Goal: Task Accomplishment & Management: Complete application form

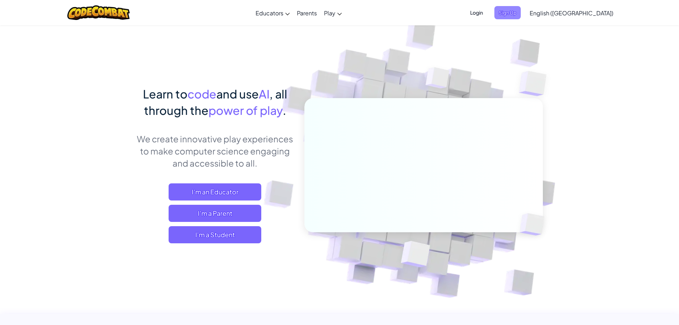
click at [521, 8] on span "Sign Up" at bounding box center [508, 12] width 26 height 13
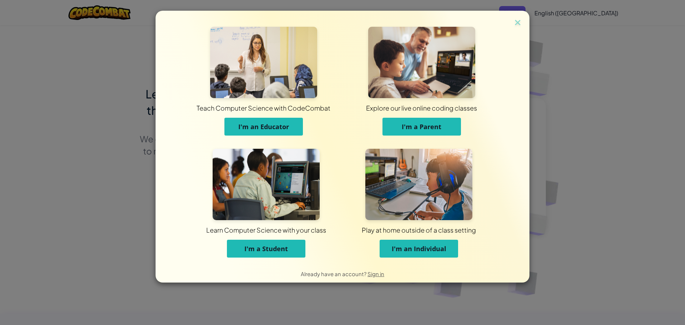
click at [245, 253] on button "I'm a Student" at bounding box center [266, 249] width 78 height 18
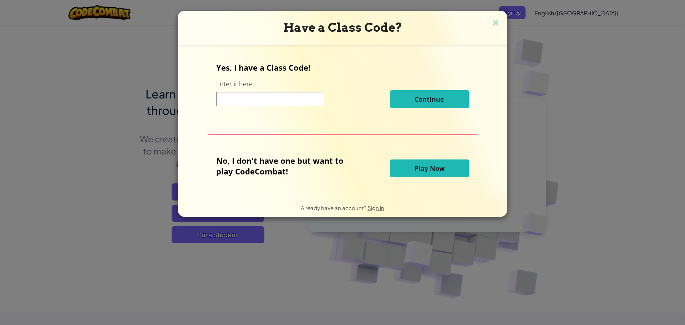
click at [491, 18] on button at bounding box center [495, 23] width 9 height 11
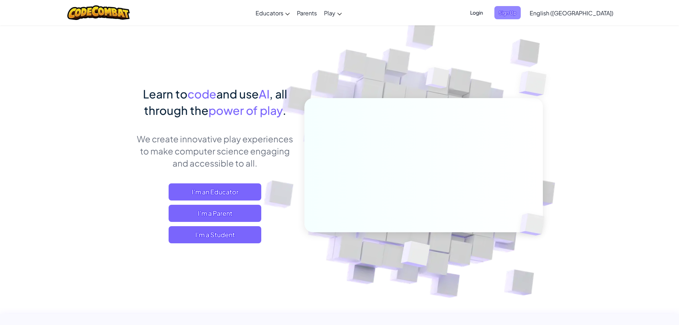
click at [521, 18] on span "Sign Up" at bounding box center [508, 12] width 26 height 13
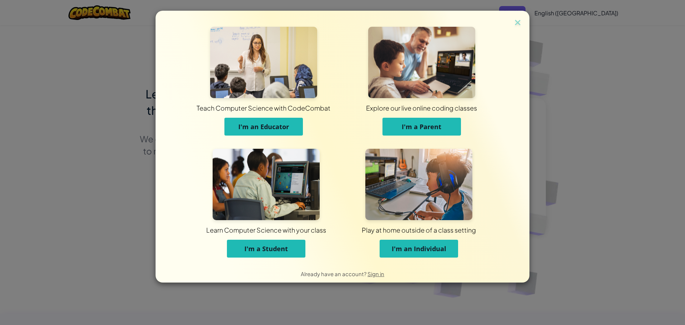
drag, startPoint x: 258, startPoint y: 227, endPoint x: 253, endPoint y: 241, distance: 15.0
click at [255, 235] on div "Learn Computer Science with your class I'm a Student Play at home outside of a …" at bounding box center [342, 207] width 305 height 116
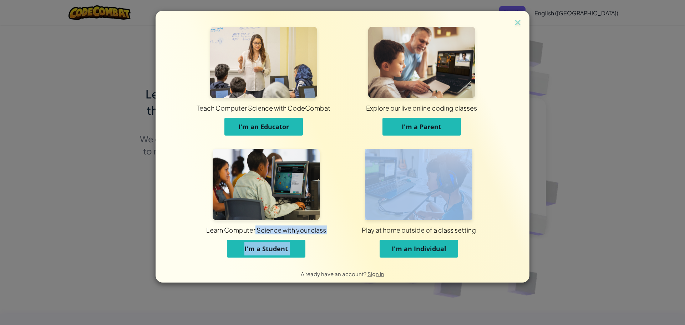
click at [254, 244] on button "I'm a Student" at bounding box center [266, 249] width 78 height 18
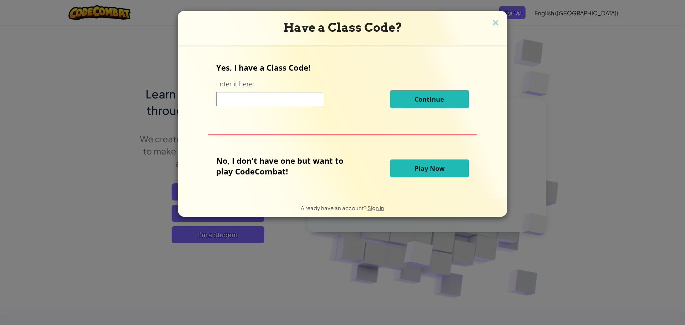
click at [280, 101] on input at bounding box center [269, 99] width 107 height 14
type input "b"
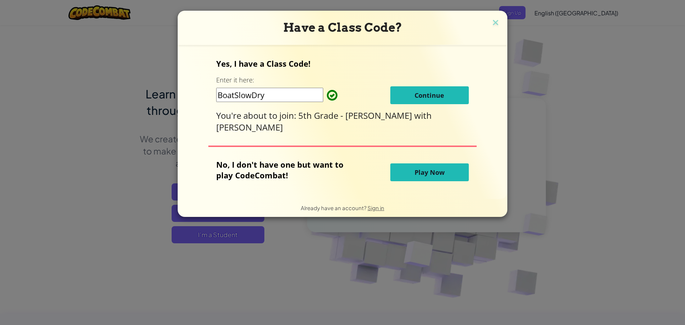
type input "BoatSlowDry"
drag, startPoint x: 409, startPoint y: 96, endPoint x: 410, endPoint y: 92, distance: 3.8
click at [410, 93] on button "Continue" at bounding box center [429, 95] width 78 height 18
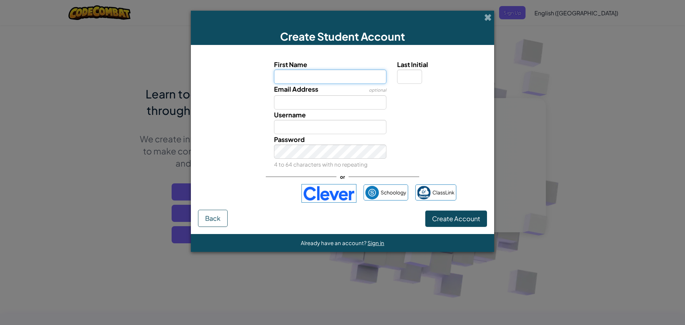
click at [310, 73] on input "First Name" at bounding box center [330, 77] width 113 height 14
type input "k"
type input "Kylee"
click at [408, 76] on input "Last Initial" at bounding box center [409, 77] width 25 height 14
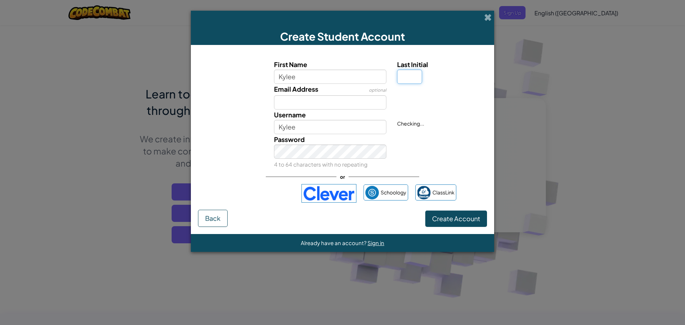
type input "e"
type input "k"
type input "e"
type input "KyleeE"
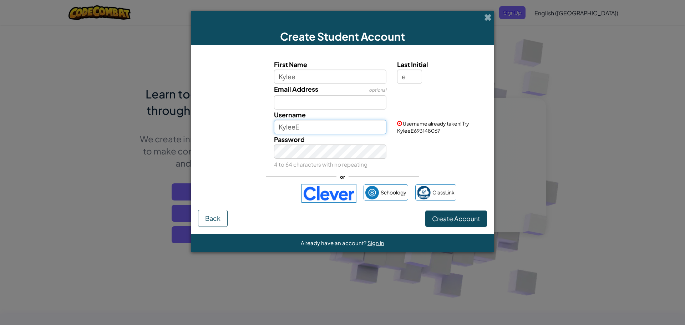
click at [309, 126] on input "KyleeE" at bounding box center [330, 127] width 113 height 14
drag, startPoint x: 292, startPoint y: 107, endPoint x: 292, endPoint y: 112, distance: 5.3
click at [292, 112] on div "First Name Kylee Last Initial e Email Address optional Username KyleeE Username…" at bounding box center [342, 114] width 285 height 110
type input "K"
type input "kyleeestrada@calschool.org"
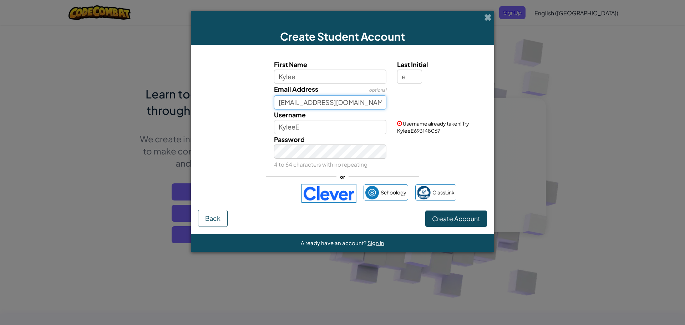
click at [425, 210] on button "Create Account" at bounding box center [456, 218] width 62 height 16
click at [223, 95] on div "Email Address optional kyleeestrada@calschool.org Email looks good!" at bounding box center [342, 97] width 296 height 26
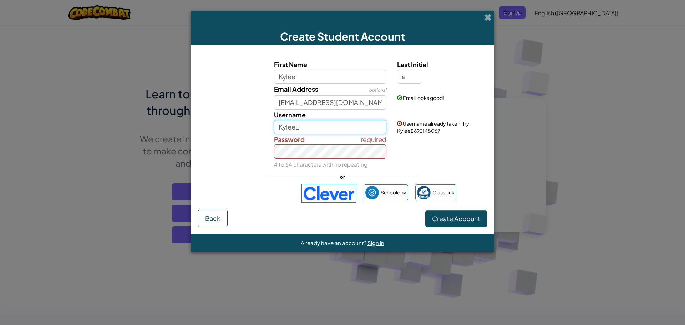
click at [305, 128] on input "KyleeE" at bounding box center [330, 127] width 113 height 14
type input "KyleeE123456789"
click at [274, 156] on div "required Password 4 to 64 characters with no repeating" at bounding box center [330, 151] width 123 height 35
drag, startPoint x: 483, startPoint y: 213, endPoint x: 486, endPoint y: 216, distance: 3.8
click at [486, 216] on button "Create Account" at bounding box center [456, 218] width 62 height 16
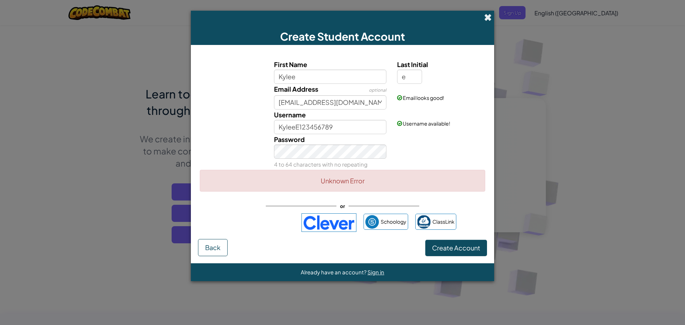
click at [488, 20] on span at bounding box center [487, 17] width 7 height 7
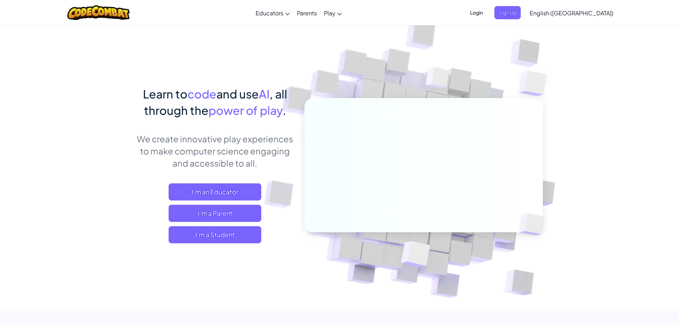
click at [487, 12] on span "Login" at bounding box center [476, 12] width 21 height 13
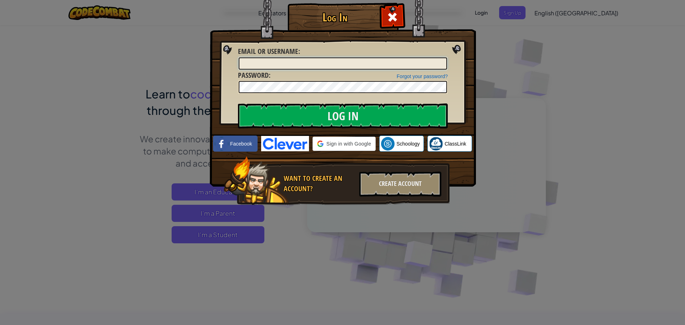
type input "KyleeE123456789"
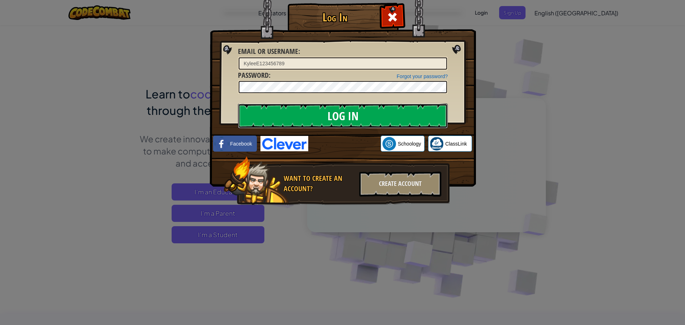
click at [308, 111] on input "Log In" at bounding box center [343, 115] width 210 height 25
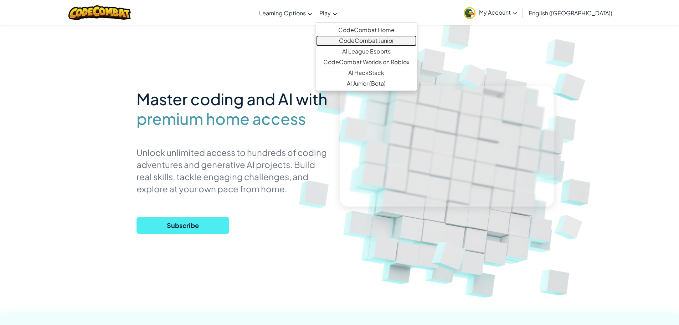
click at [377, 39] on link "CodeCombat Junior" at bounding box center [366, 40] width 101 height 11
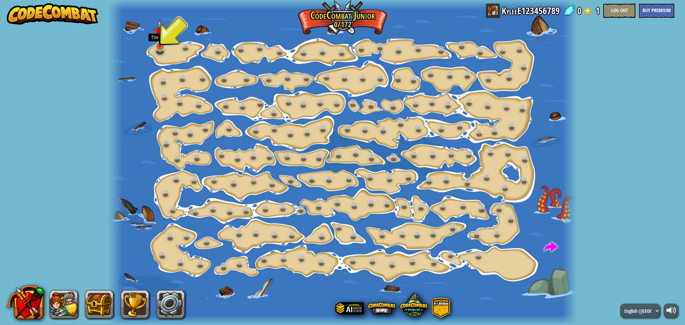
click at [158, 47] on img at bounding box center [160, 33] width 12 height 28
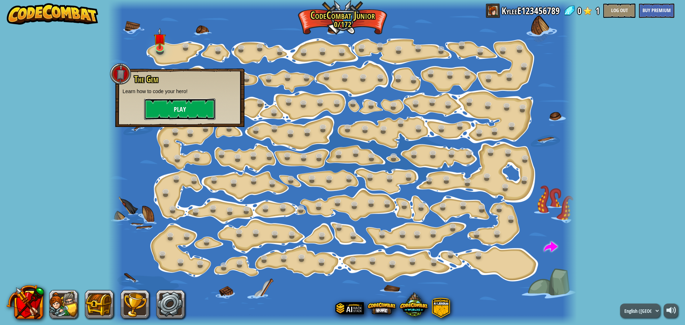
click at [164, 104] on button "Play" at bounding box center [179, 108] width 71 height 21
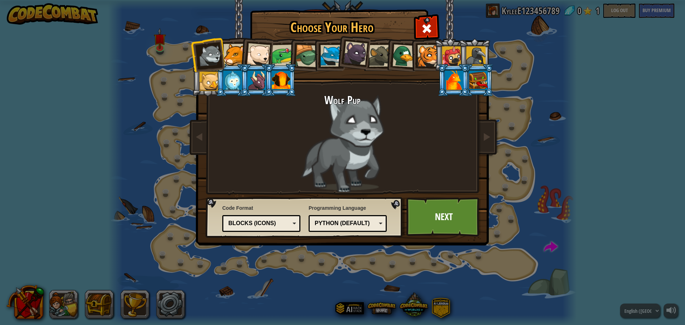
click at [260, 55] on div at bounding box center [258, 55] width 24 height 24
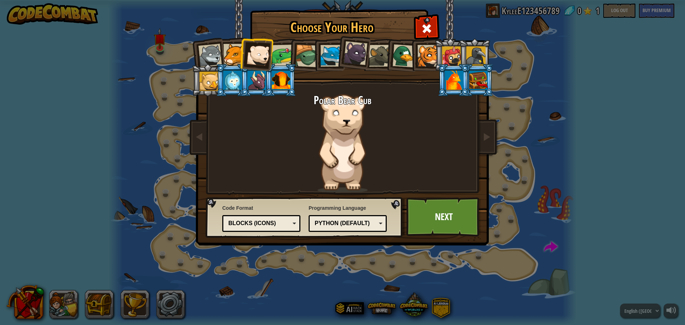
click at [234, 60] on div at bounding box center [234, 55] width 22 height 22
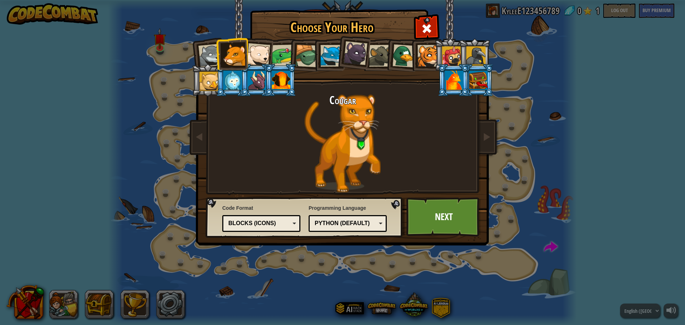
click at [281, 63] on div at bounding box center [283, 56] width 22 height 22
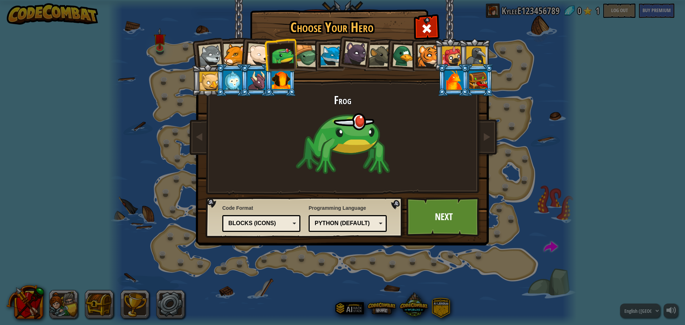
click at [299, 59] on div at bounding box center [306, 56] width 23 height 23
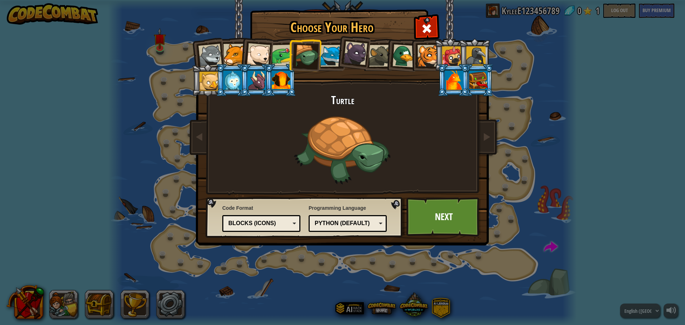
click at [332, 66] on div at bounding box center [331, 56] width 22 height 22
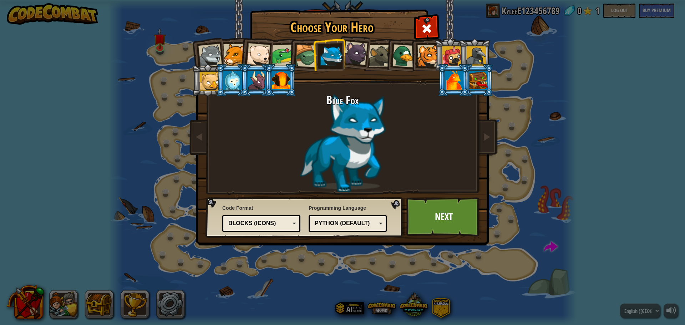
click at [356, 56] on div at bounding box center [355, 53] width 24 height 24
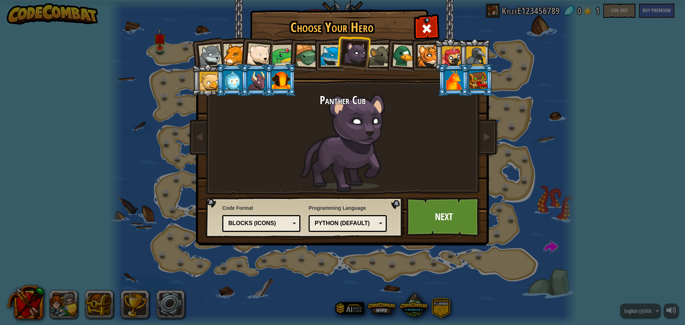
click at [387, 59] on li at bounding box center [401, 54] width 34 height 35
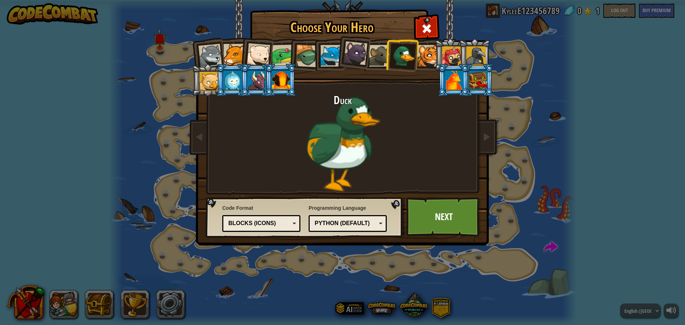
click at [423, 56] on div at bounding box center [428, 56] width 22 height 22
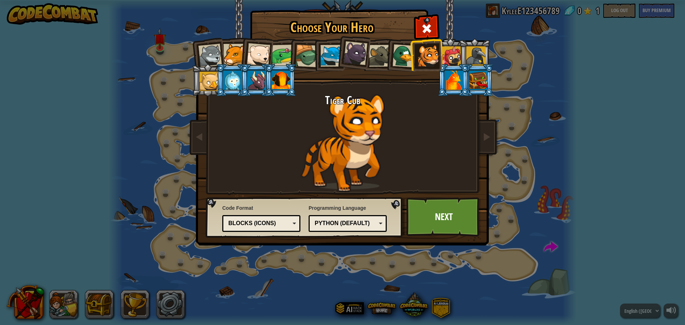
click at [448, 51] on div at bounding box center [451, 55] width 19 height 19
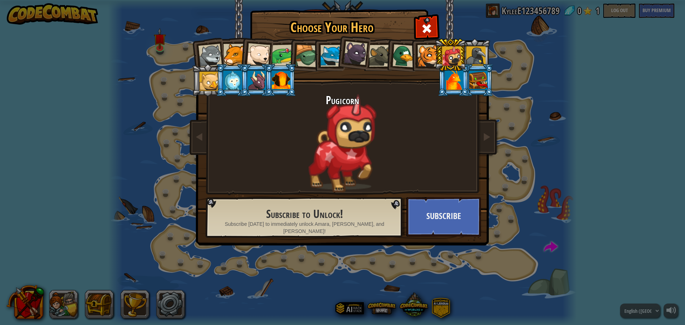
click at [402, 42] on li at bounding box center [401, 54] width 34 height 35
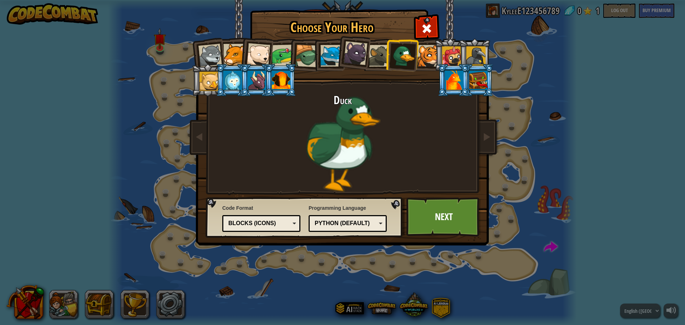
click at [289, 77] on div at bounding box center [281, 80] width 19 height 19
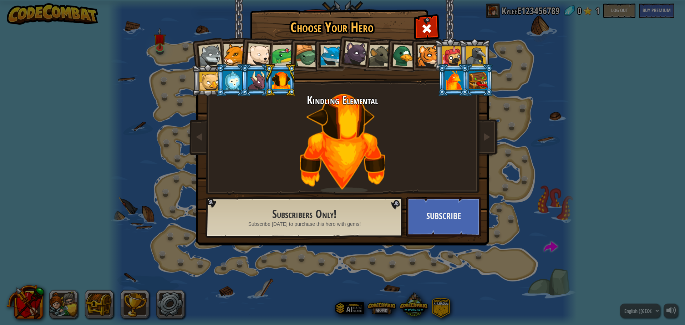
click at [254, 83] on div at bounding box center [256, 80] width 19 height 19
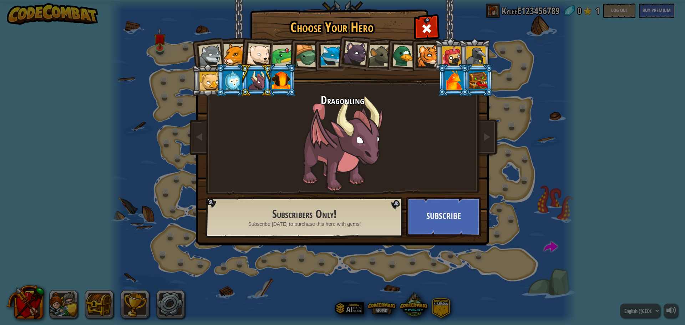
click at [219, 75] on li at bounding box center [232, 80] width 32 height 32
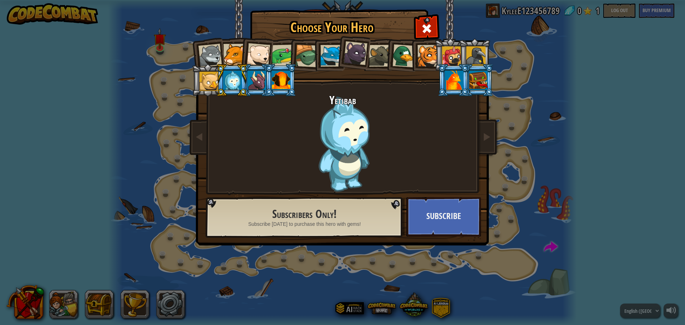
click at [394, 60] on div at bounding box center [403, 55] width 23 height 23
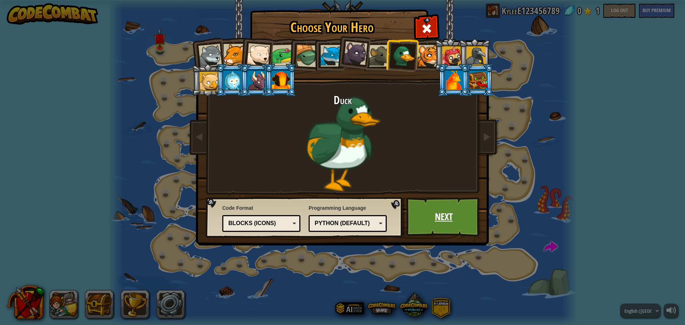
click at [425, 222] on link "Next" at bounding box center [443, 216] width 75 height 39
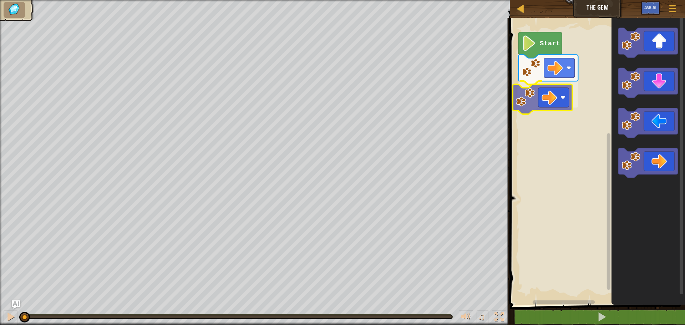
click at [525, 101] on div "Start" at bounding box center [595, 159] width 177 height 291
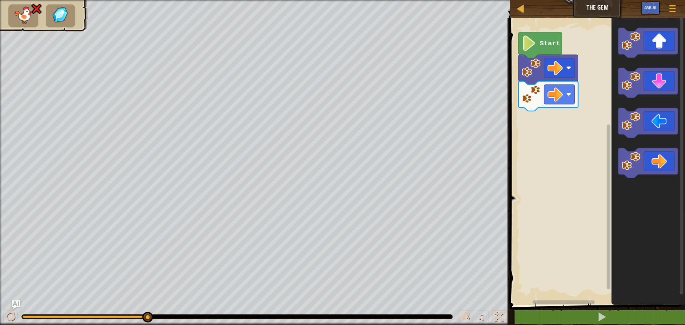
click at [492, 195] on div "Map The Gem Game Menu Ask AI 1 הההההההההההההההההההההההההההההההההההההההההההההההה…" at bounding box center [342, 162] width 685 height 325
click at [648, 77] on icon "Blockly Workspace" at bounding box center [648, 83] width 60 height 30
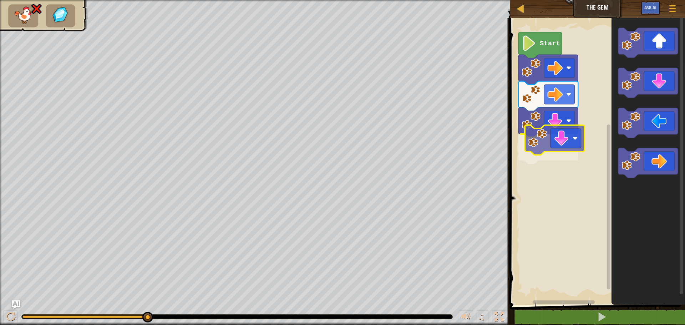
click at [556, 134] on div "Start" at bounding box center [595, 159] width 177 height 291
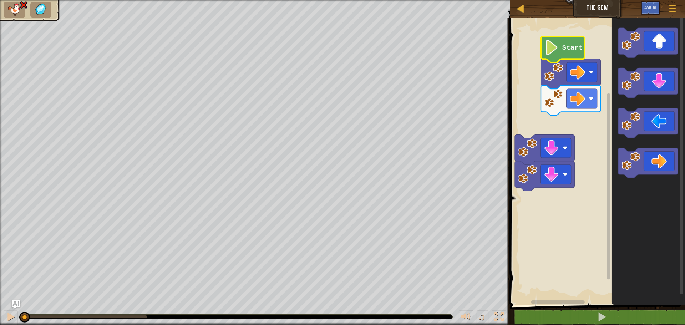
click at [10, 231] on div "♫ Duck" at bounding box center [342, 162] width 685 height 325
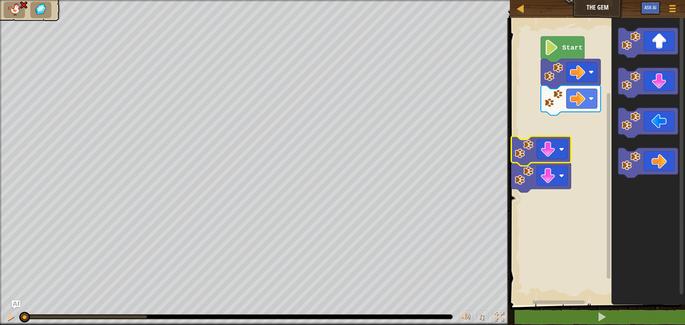
click at [533, 152] on image "Blockly Workspace" at bounding box center [524, 149] width 19 height 19
click at [663, 124] on icon "Blockly Workspace" at bounding box center [648, 123] width 60 height 30
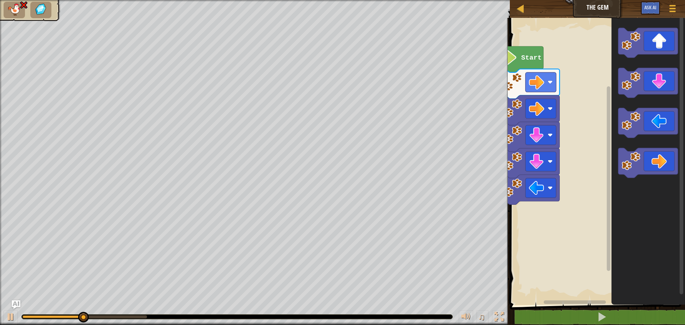
click at [564, 158] on rect "Blockly Workspace" at bounding box center [595, 159] width 177 height 291
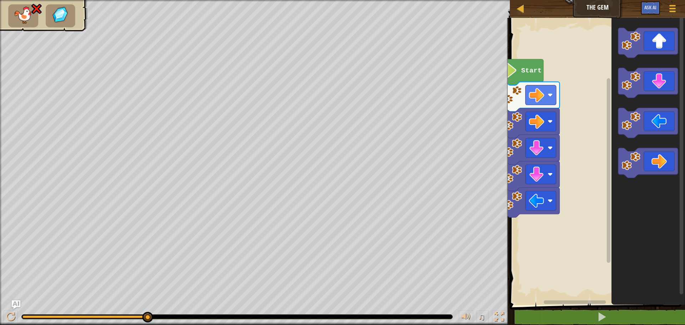
drag, startPoint x: 149, startPoint y: 316, endPoint x: 236, endPoint y: 341, distance: 90.7
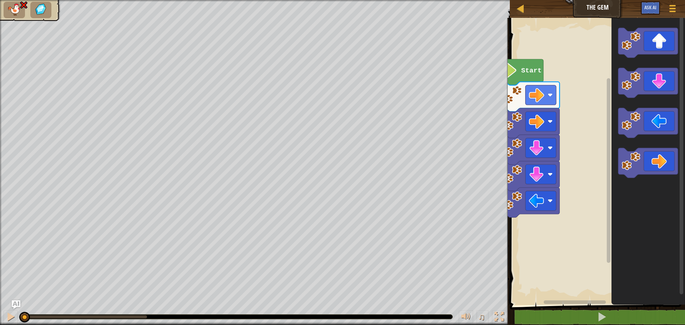
drag, startPoint x: 152, startPoint y: 315, endPoint x: 142, endPoint y: 318, distance: 9.8
click at [30, 312] on div at bounding box center [24, 317] width 11 height 11
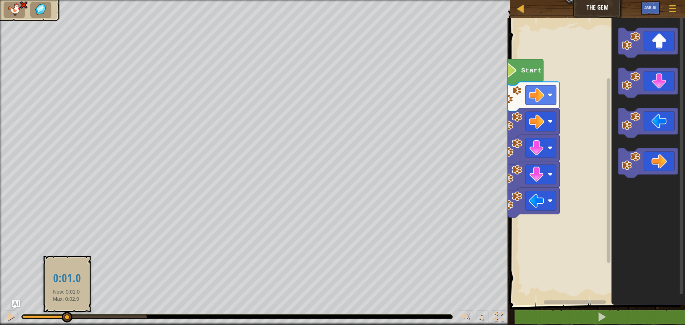
drag, startPoint x: 57, startPoint y: 312, endPoint x: 66, endPoint y: 313, distance: 9.7
click at [66, 313] on div at bounding box center [67, 317] width 11 height 11
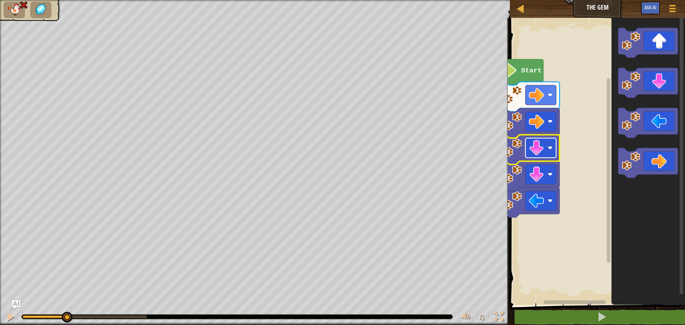
click at [532, 152] on image "Blockly Workspace" at bounding box center [535, 147] width 15 height 15
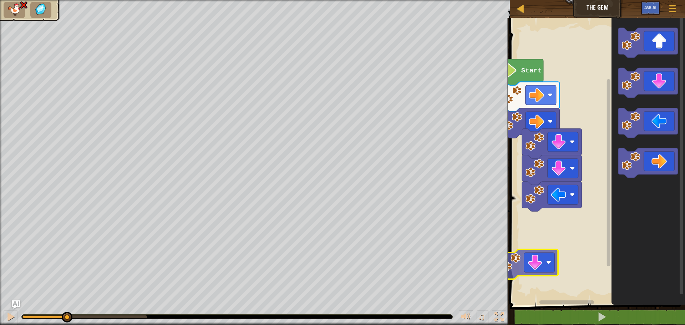
click at [541, 265] on div "Start" at bounding box center [595, 159] width 177 height 291
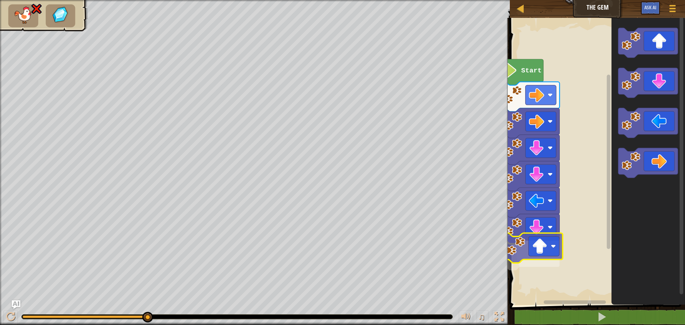
click at [529, 245] on div "Start" at bounding box center [595, 159] width 177 height 291
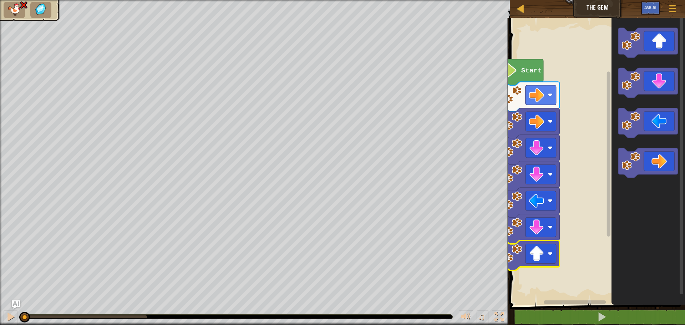
click at [46, 186] on div "♫ Duck" at bounding box center [342, 162] width 685 height 325
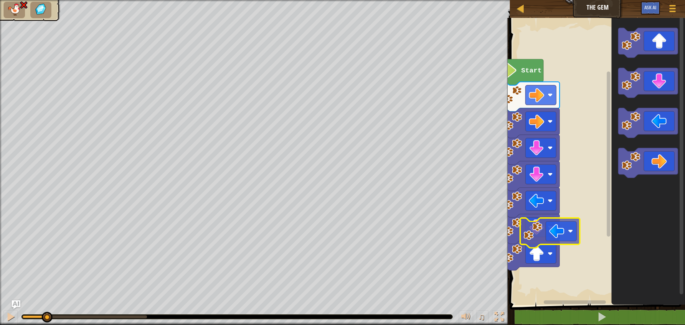
click at [546, 242] on div "Start" at bounding box center [595, 159] width 177 height 291
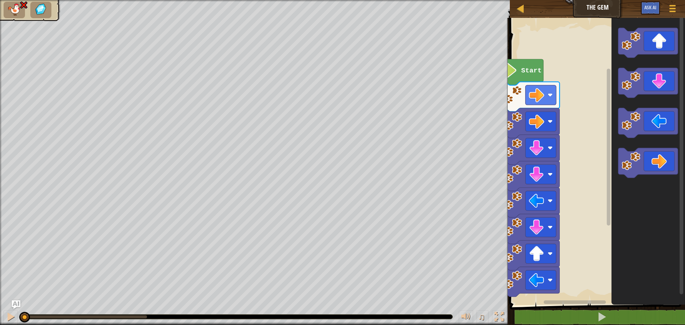
click at [11, 177] on div "♫ Duck" at bounding box center [342, 162] width 685 height 325
click at [11, 315] on div at bounding box center [10, 316] width 9 height 9
click at [12, 313] on div at bounding box center [10, 316] width 9 height 9
click at [11, 313] on div at bounding box center [10, 316] width 9 height 9
drag, startPoint x: 11, startPoint y: 313, endPoint x: 10, endPoint y: 309, distance: 4.2
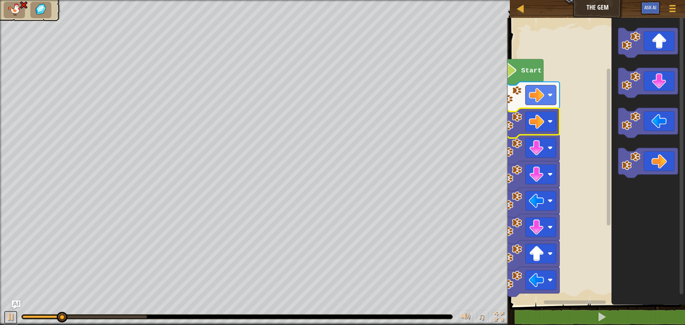
click at [10, 312] on div at bounding box center [10, 316] width 9 height 9
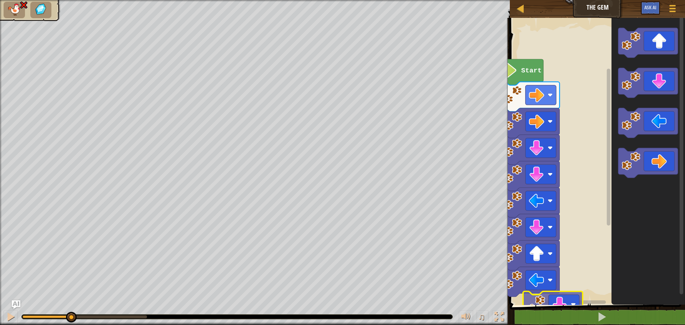
click at [558, 300] on div "Start" at bounding box center [595, 159] width 177 height 291
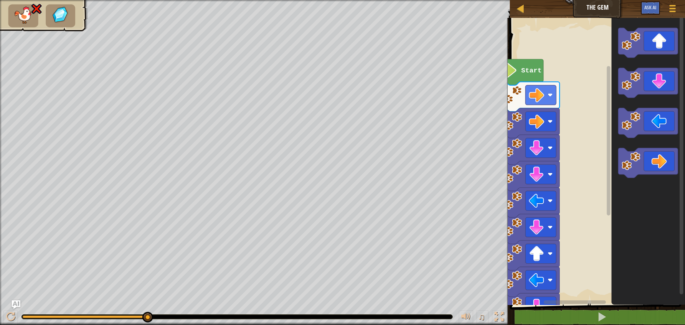
drag, startPoint x: 534, startPoint y: 218, endPoint x: 151, endPoint y: 330, distance: 399.0
click at [151, 0] on html "Map The Gem Game Menu Ask AI 1 הההההההההההההההההההההההההההההההההההההההההההההההה…" at bounding box center [342, 0] width 685 height 0
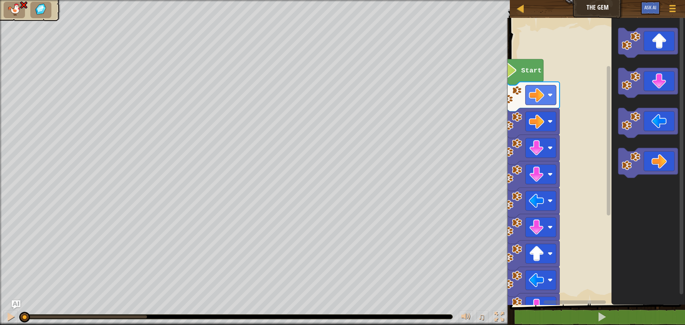
drag, startPoint x: 143, startPoint y: 318, endPoint x: 0, endPoint y: 185, distance: 195.0
click at [0, 185] on div "♫ Duck" at bounding box center [342, 162] width 685 height 325
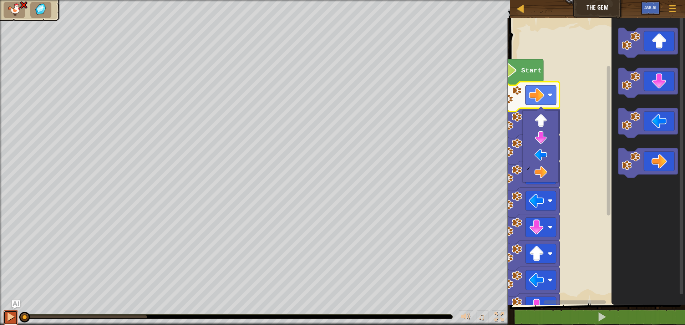
click at [11, 318] on div at bounding box center [10, 316] width 9 height 9
click at [5, 296] on div "♫ Duck" at bounding box center [342, 162] width 685 height 325
click at [17, 231] on div "♫ Duck" at bounding box center [342, 162] width 685 height 325
click at [7, 323] on button at bounding box center [11, 317] width 14 height 15
click at [5, 310] on button at bounding box center [11, 317] width 14 height 15
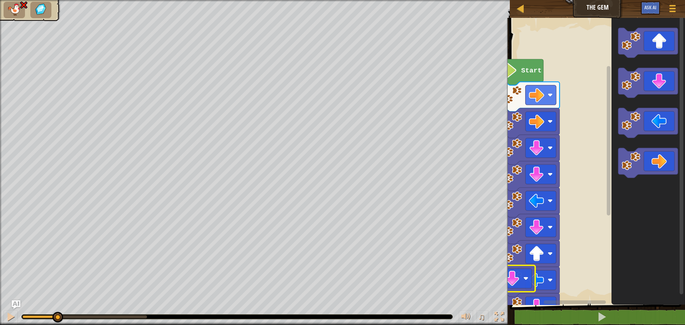
click at [519, 275] on div "Start" at bounding box center [595, 159] width 177 height 291
click at [10, 313] on div at bounding box center [10, 316] width 9 height 9
click at [9, 313] on div at bounding box center [10, 316] width 9 height 9
click at [7, 295] on div "♫ Duck" at bounding box center [342, 162] width 685 height 325
click at [14, 313] on div at bounding box center [10, 316] width 9 height 9
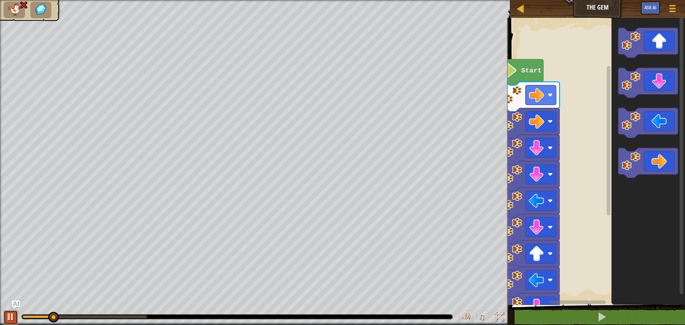
click at [14, 312] on div at bounding box center [10, 316] width 9 height 9
click at [650, 91] on icon "Blockly Workspace" at bounding box center [648, 83] width 60 height 30
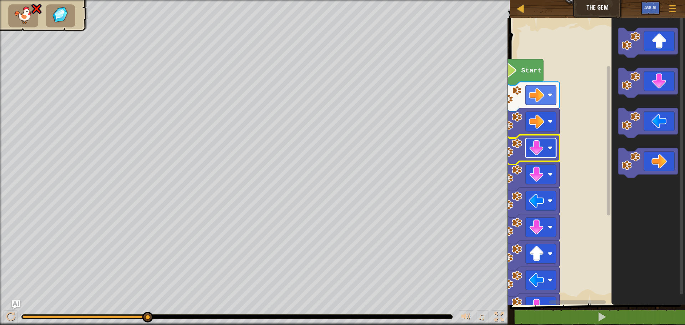
click at [537, 147] on image "Blockly Workspace" at bounding box center [535, 147] width 15 height 15
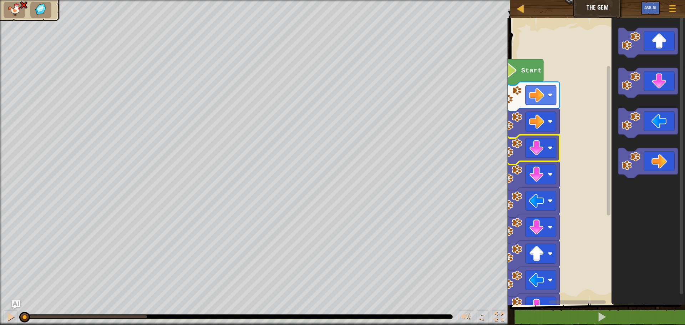
drag, startPoint x: 144, startPoint y: 318, endPoint x: 13, endPoint y: 14, distance: 330.8
click at [0, 19] on div "♫ Duck" at bounding box center [342, 162] width 685 height 325
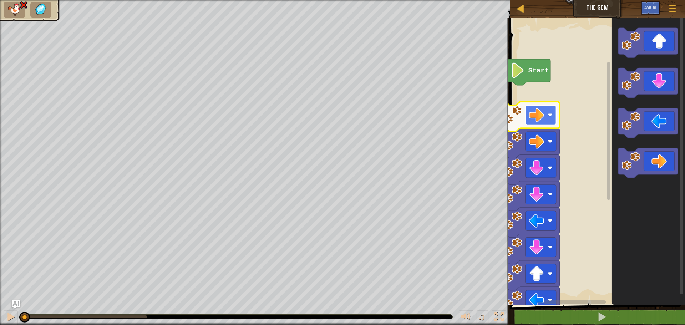
click at [549, 111] on rect "Blockly Workspace" at bounding box center [540, 115] width 31 height 20
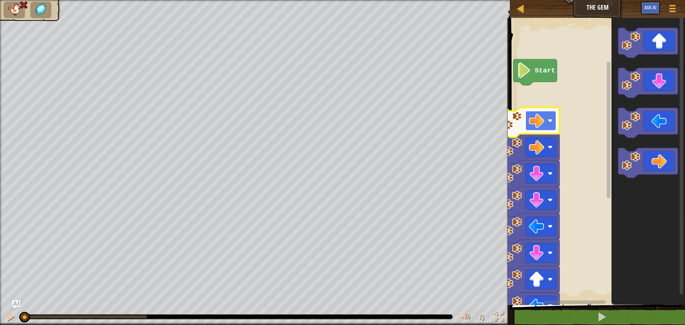
click at [530, 117] on image "Blockly Workspace" at bounding box center [535, 120] width 15 height 15
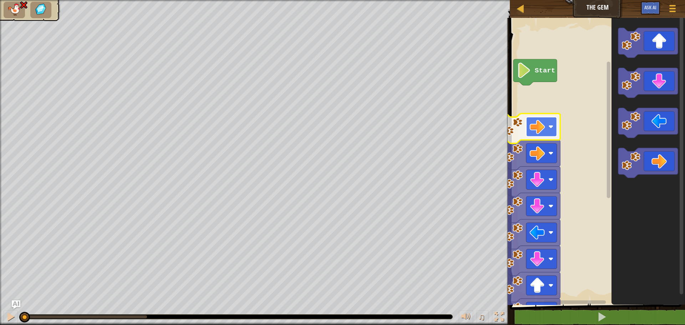
click at [532, 126] on image "Blockly Workspace" at bounding box center [536, 126] width 15 height 15
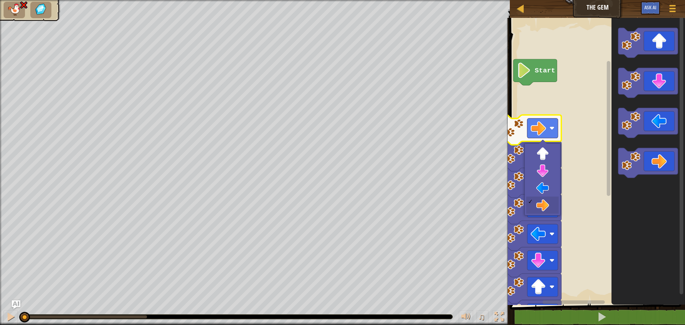
click at [532, 126] on image "Blockly Workspace" at bounding box center [537, 128] width 15 height 15
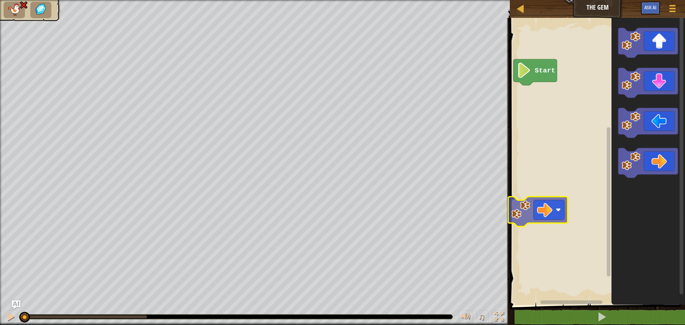
click at [548, 196] on div "Start" at bounding box center [595, 159] width 177 height 291
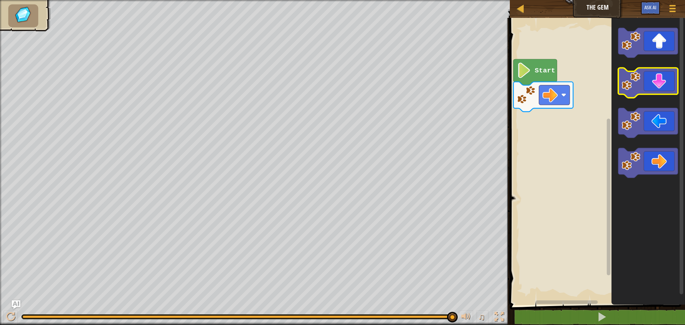
click at [630, 94] on icon "Blockly Workspace" at bounding box center [648, 83] width 60 height 30
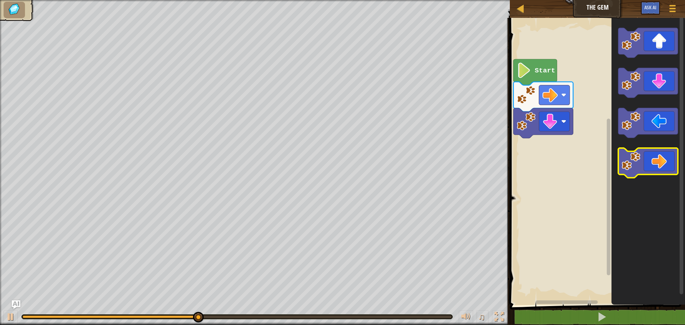
click at [633, 149] on rect "Blockly Workspace" at bounding box center [648, 163] width 60 height 30
click at [634, 158] on image "Blockly Workspace" at bounding box center [631, 161] width 19 height 19
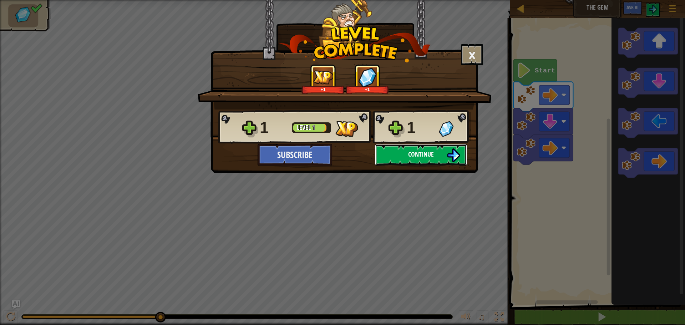
drag, startPoint x: 427, startPoint y: 158, endPoint x: 426, endPoint y: 164, distance: 5.7
click at [426, 164] on button "Continue" at bounding box center [421, 154] width 92 height 21
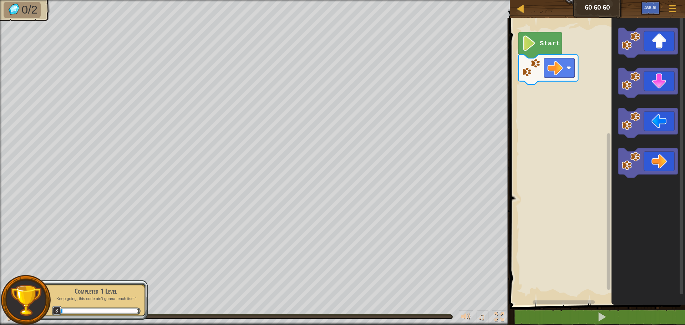
click at [561, 85] on rect "Blockly Workspace" at bounding box center [595, 159] width 177 height 291
click at [665, 175] on rect "Blockly Workspace" at bounding box center [648, 163] width 60 height 30
click at [569, 109] on div "Start" at bounding box center [595, 159] width 177 height 291
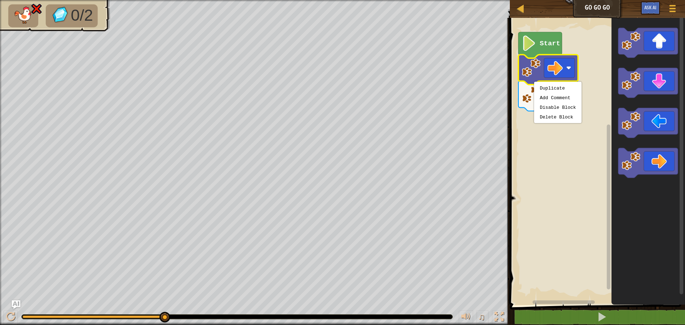
click at [154, 312] on div "♫" at bounding box center [255, 314] width 510 height 21
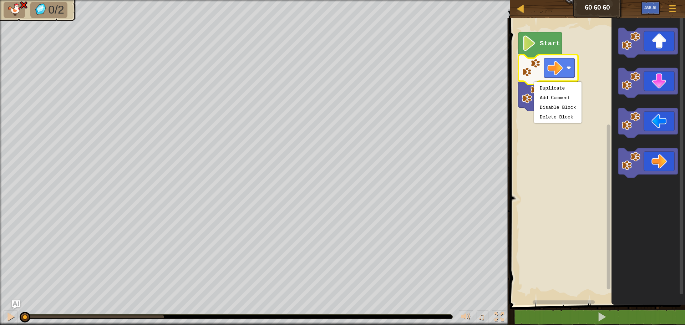
click at [2, 244] on div "0/2 ♫ Duck" at bounding box center [342, 162] width 685 height 325
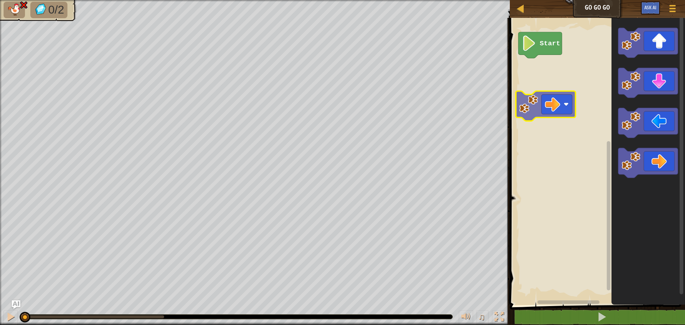
click at [555, 107] on div "Start" at bounding box center [595, 159] width 177 height 291
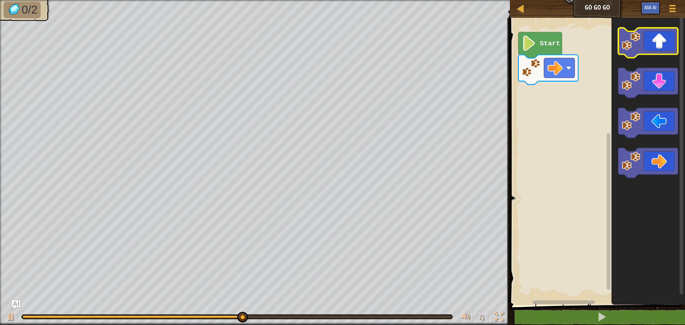
click at [624, 48] on g "Blockly Workspace" at bounding box center [648, 43] width 60 height 30
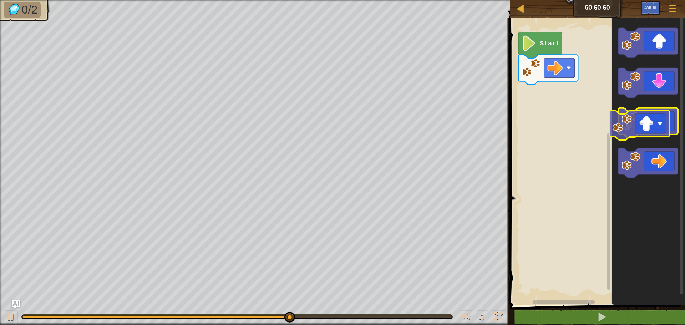
click at [616, 127] on icon "Blockly Workspace" at bounding box center [647, 159] width 73 height 291
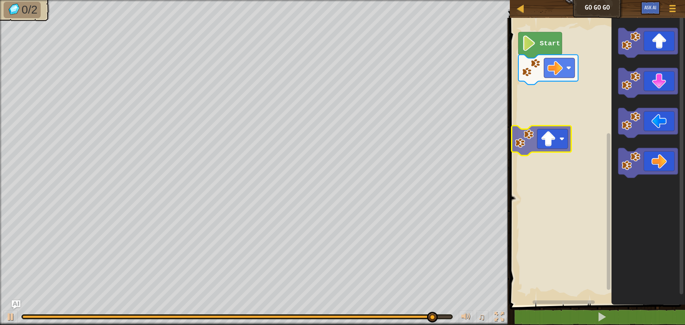
click at [520, 142] on div "Start" at bounding box center [595, 159] width 177 height 291
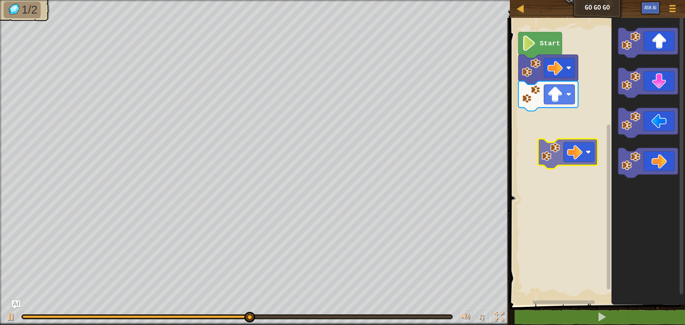
click at [571, 150] on div "Start" at bounding box center [595, 159] width 177 height 291
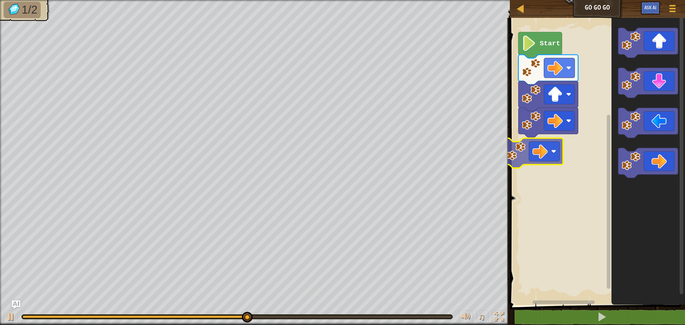
click at [521, 153] on div "Start" at bounding box center [595, 159] width 177 height 291
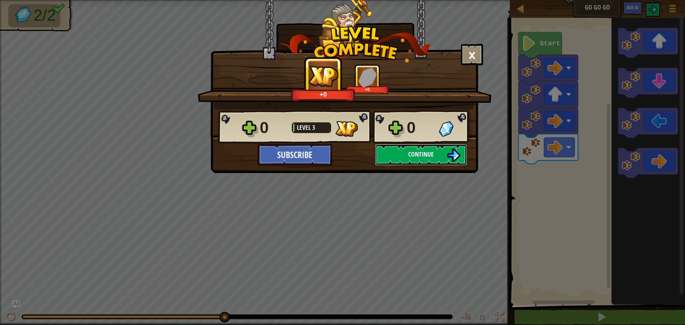
click at [423, 151] on span "Continue" at bounding box center [421, 154] width 26 height 9
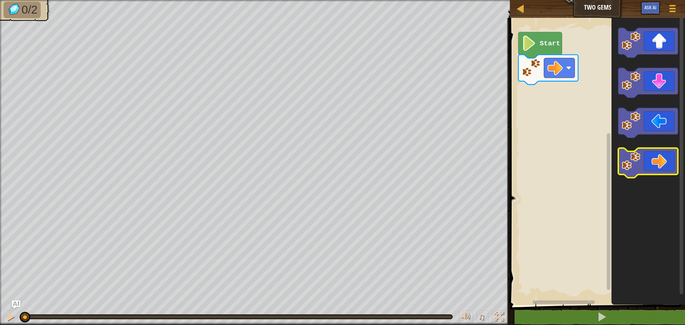
click at [661, 163] on icon "Blockly Workspace" at bounding box center [648, 163] width 60 height 30
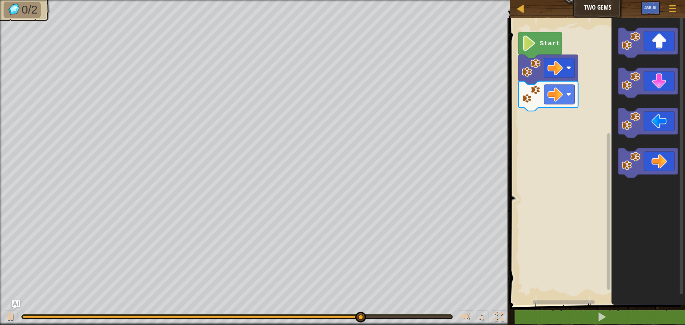
click at [504, 129] on div "Map Two Gems Game Menu Ask AI 1 ההההההההההההההההההההההההההההההההההההההההההההההה…" at bounding box center [342, 162] width 685 height 325
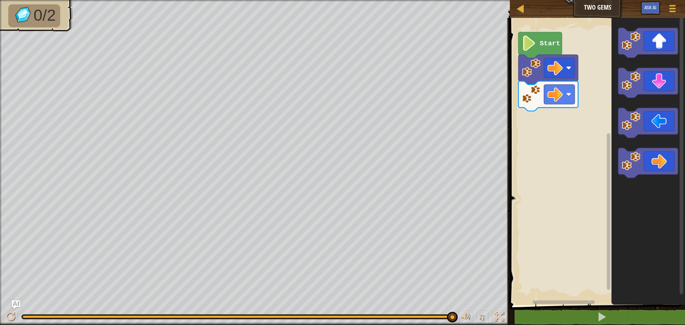
click at [386, 213] on div "Map Two Gems Game Menu Ask AI 1 ההההההההההההההההההההההההההההההההההההההההההההההה…" at bounding box center [342, 162] width 685 height 325
click at [586, 136] on div "Start" at bounding box center [595, 159] width 177 height 291
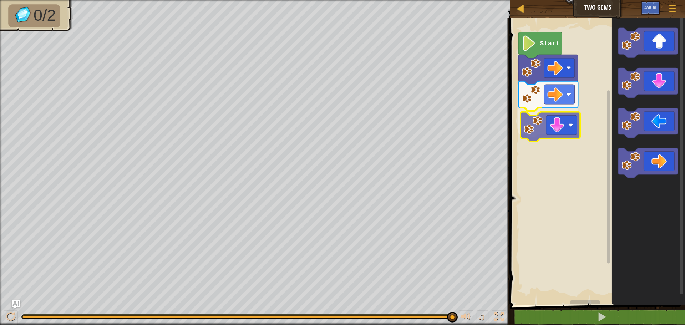
click at [558, 136] on div "Start" at bounding box center [595, 159] width 177 height 291
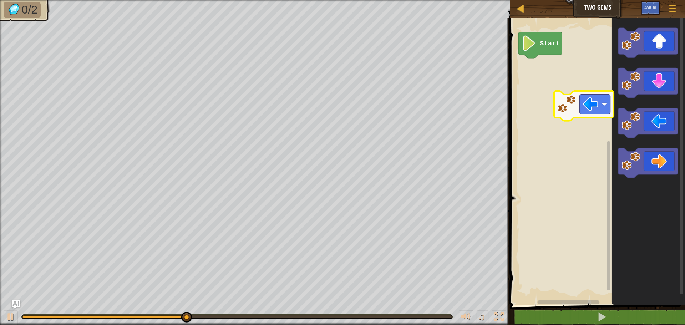
click at [549, 93] on div "Start" at bounding box center [595, 159] width 177 height 291
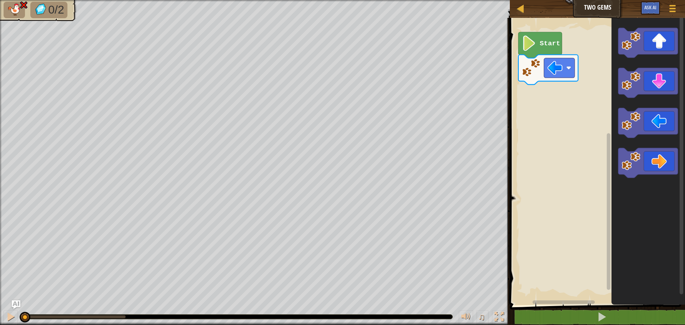
drag, startPoint x: 125, startPoint y: 315, endPoint x: 1, endPoint y: 173, distance: 188.0
click at [0, 174] on div "0/2 ♫ Duck" at bounding box center [342, 162] width 685 height 325
click at [577, 170] on div "Start" at bounding box center [595, 159] width 177 height 291
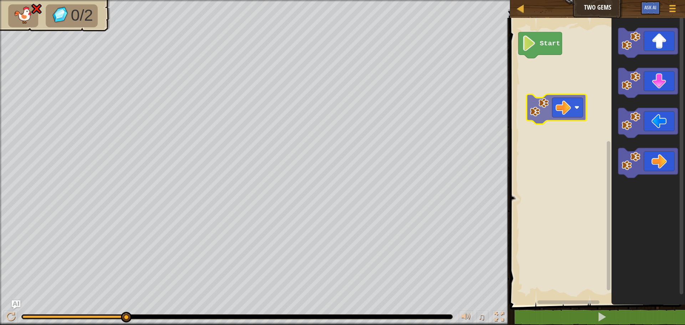
click at [543, 108] on div "Start" at bounding box center [595, 159] width 177 height 291
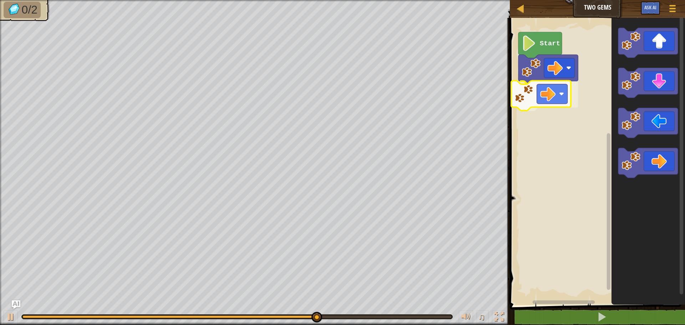
click at [550, 93] on div "Start" at bounding box center [595, 159] width 177 height 291
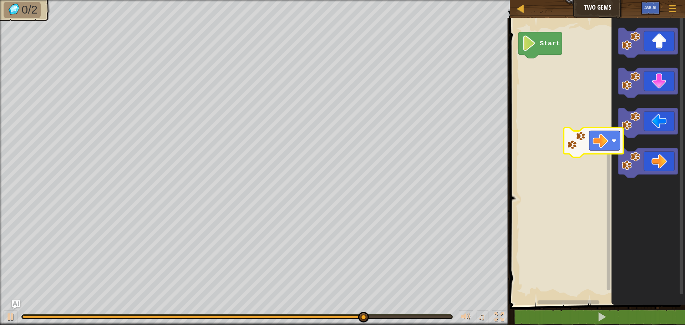
click at [543, 116] on div "Start" at bounding box center [595, 159] width 177 height 291
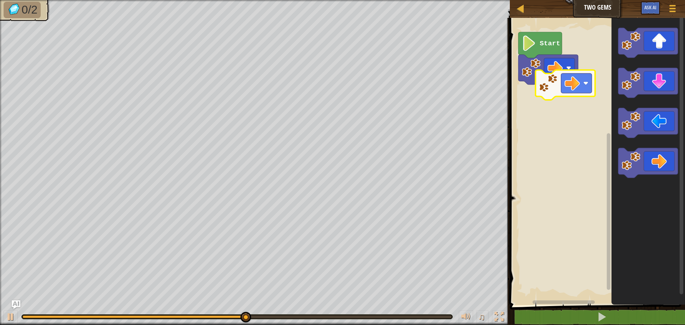
click at [570, 104] on div "Start" at bounding box center [595, 159] width 177 height 291
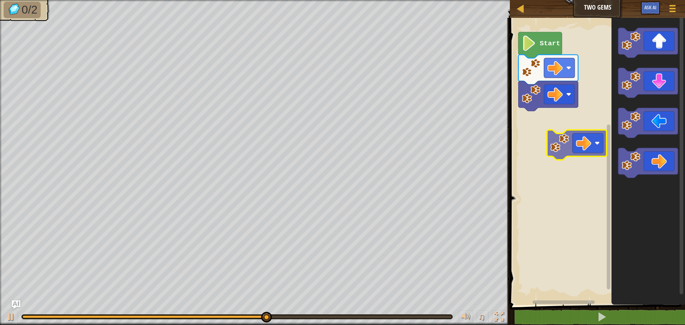
click at [583, 137] on div "Start" at bounding box center [595, 159] width 177 height 291
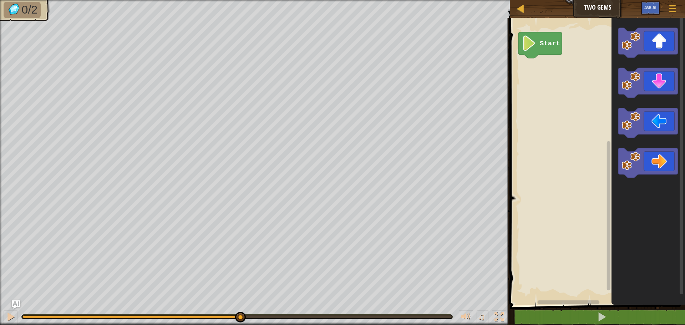
click at [250, 285] on div "0/2 ♫ Duck" at bounding box center [342, 162] width 685 height 325
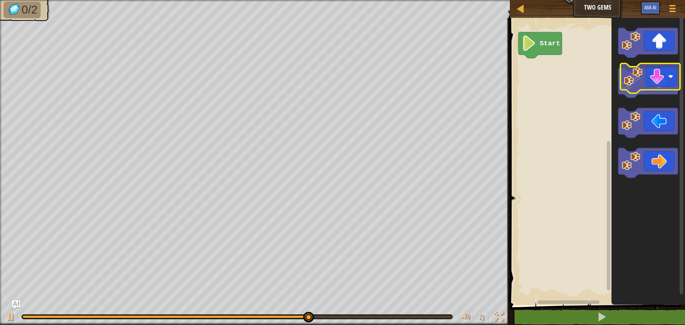
click at [658, 86] on icon "Blockly Workspace" at bounding box center [648, 83] width 60 height 30
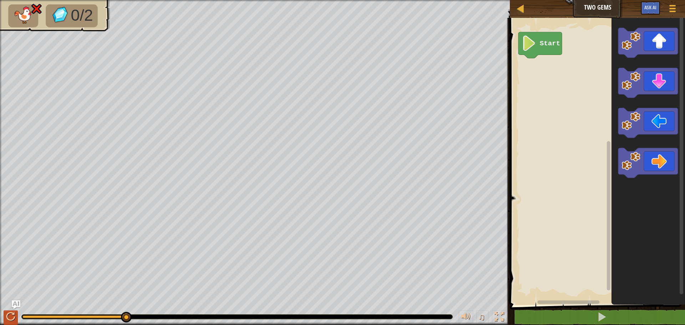
click at [17, 317] on div "♫" at bounding box center [255, 314] width 510 height 21
click at [14, 317] on div at bounding box center [10, 316] width 9 height 9
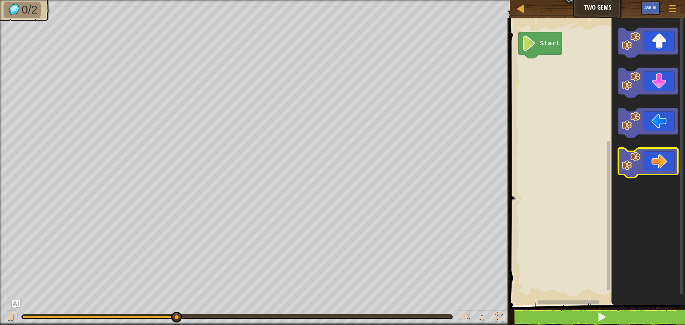
click at [652, 160] on icon "Blockly Workspace" at bounding box center [648, 163] width 60 height 30
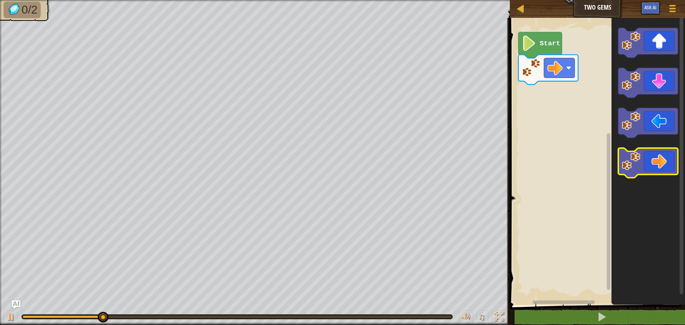
click at [639, 175] on icon "Blockly Workspace" at bounding box center [648, 163] width 60 height 30
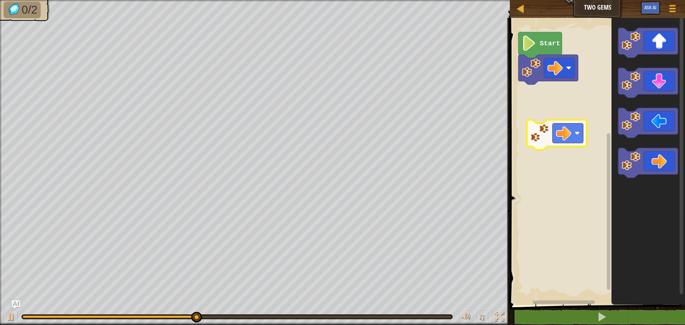
click at [545, 127] on div "Start" at bounding box center [595, 159] width 177 height 291
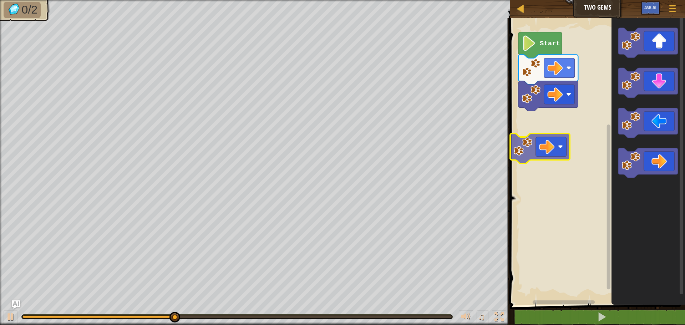
click at [556, 157] on div "Start" at bounding box center [595, 159] width 177 height 291
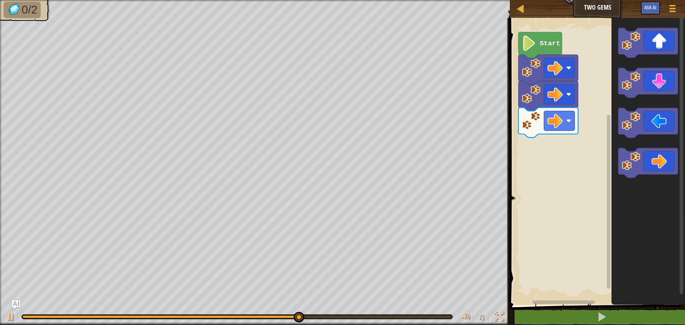
click at [574, 180] on div "Start" at bounding box center [595, 159] width 177 height 291
click at [569, 172] on div "Start" at bounding box center [595, 159] width 177 height 291
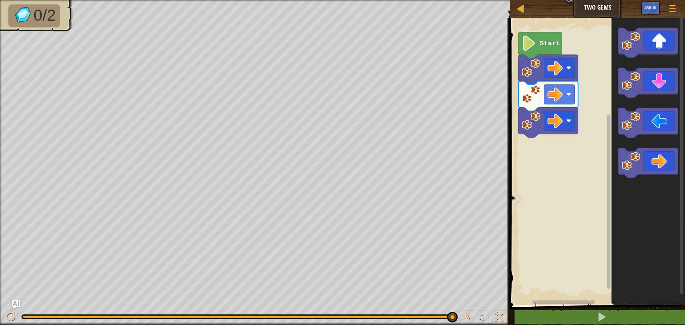
click at [400, 185] on div "Map Two Gems Game Menu Ask AI 1 ההההההההההההההההההההההההההההההההההההההההההההההה…" at bounding box center [342, 162] width 685 height 325
click at [439, 152] on div "Map Two Gems Game Menu Ask AI 1 ההההההההההההההההההההההההההההההההההההההההההההההה…" at bounding box center [342, 162] width 685 height 325
click at [526, 184] on div "Start" at bounding box center [595, 159] width 177 height 291
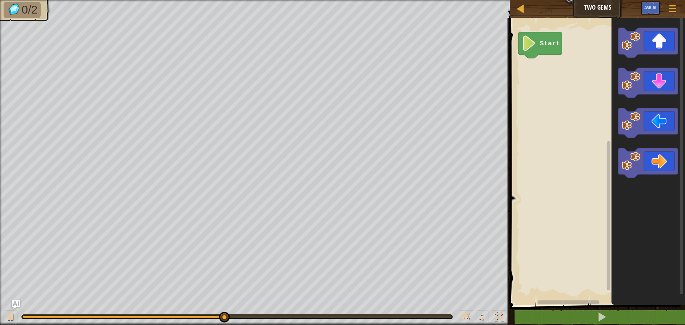
click at [654, 164] on icon "Blockly Workspace" at bounding box center [647, 159] width 73 height 291
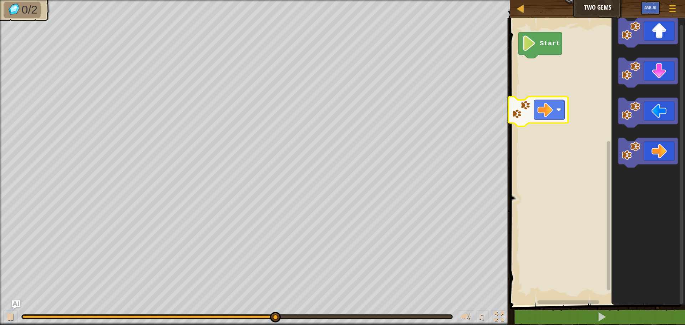
click at [543, 117] on div "Start" at bounding box center [595, 159] width 177 height 291
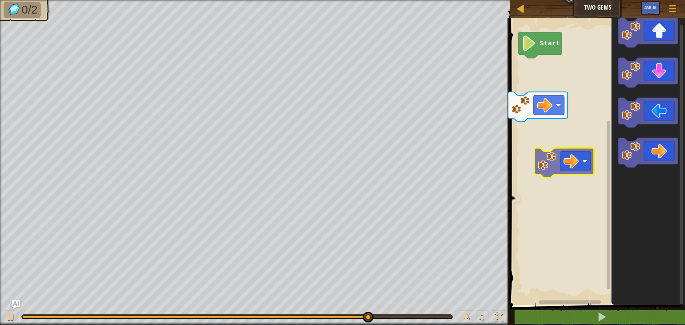
click at [582, 176] on div "Start" at bounding box center [595, 159] width 177 height 291
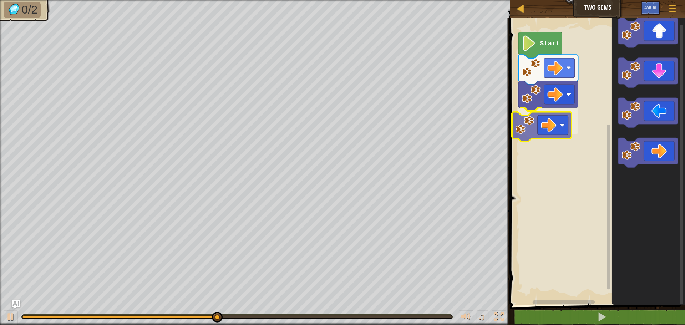
click at [540, 133] on div "Start" at bounding box center [595, 159] width 177 height 291
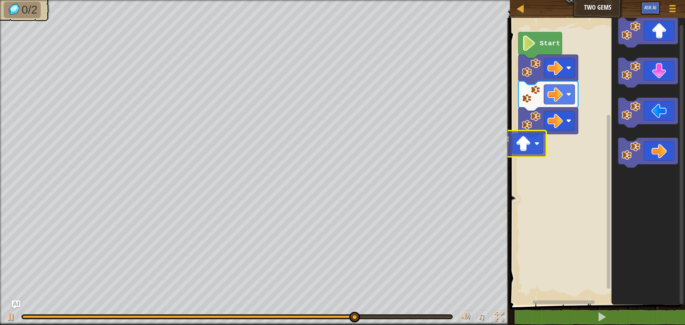
click at [517, 142] on div "Start" at bounding box center [595, 159] width 177 height 291
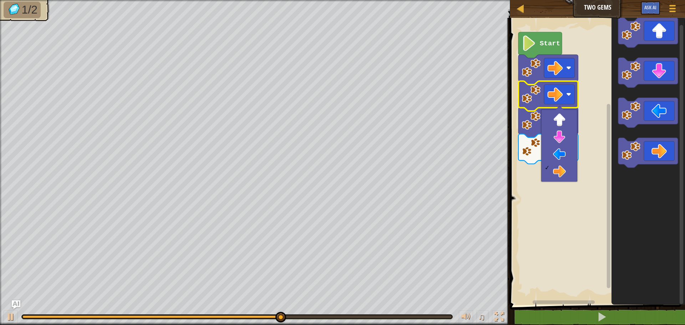
click at [558, 223] on rect "Blockly Workspace" at bounding box center [595, 159] width 177 height 291
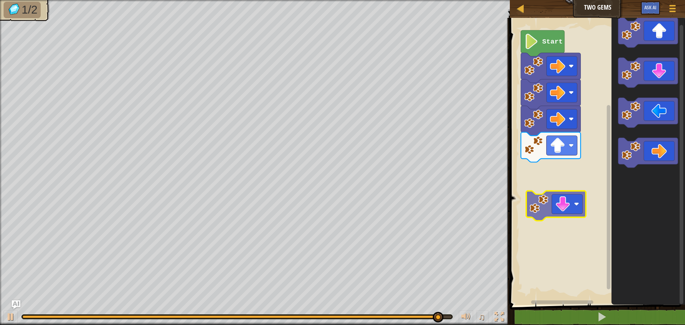
click at [569, 219] on div "Start" at bounding box center [595, 159] width 177 height 291
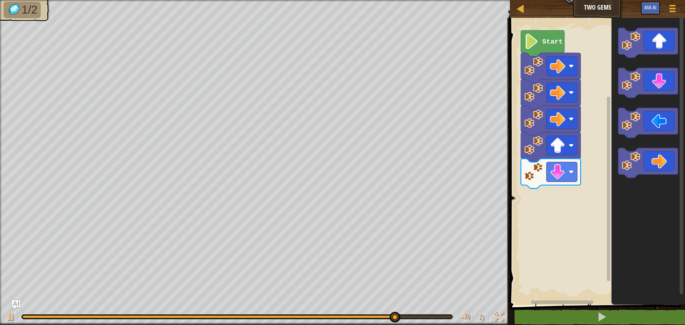
click at [578, 183] on div "Start" at bounding box center [595, 159] width 177 height 291
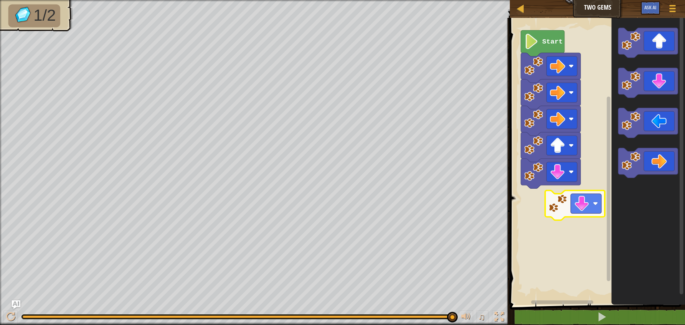
click at [567, 194] on div "Start" at bounding box center [595, 159] width 177 height 291
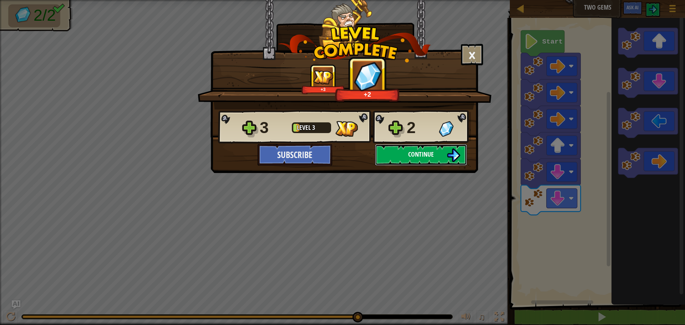
click at [424, 151] on span "Continue" at bounding box center [421, 154] width 26 height 9
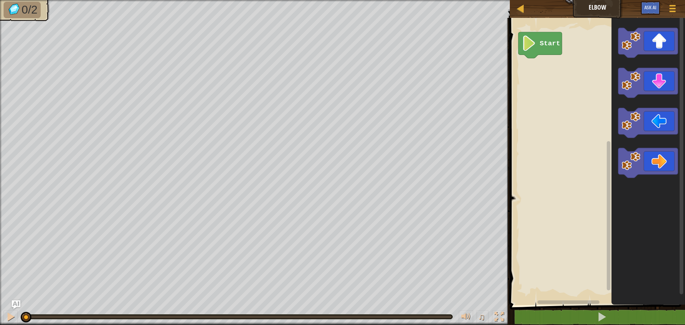
click at [556, 168] on div "Start" at bounding box center [595, 159] width 177 height 291
click at [566, 97] on div "Start" at bounding box center [595, 159] width 177 height 291
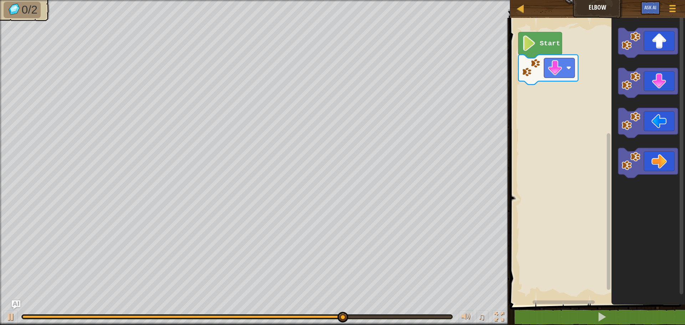
click at [593, 151] on div "Start" at bounding box center [595, 159] width 177 height 291
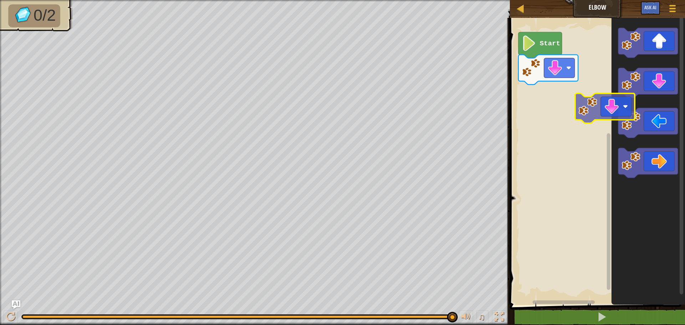
click at [567, 118] on div "Start" at bounding box center [595, 159] width 177 height 291
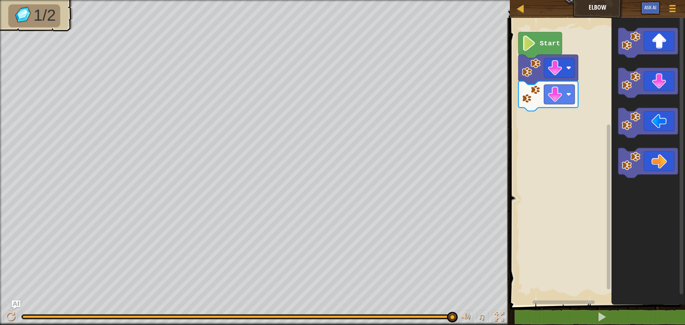
click at [596, 142] on div "Start" at bounding box center [595, 159] width 177 height 291
click at [557, 122] on div "Start" at bounding box center [595, 159] width 177 height 291
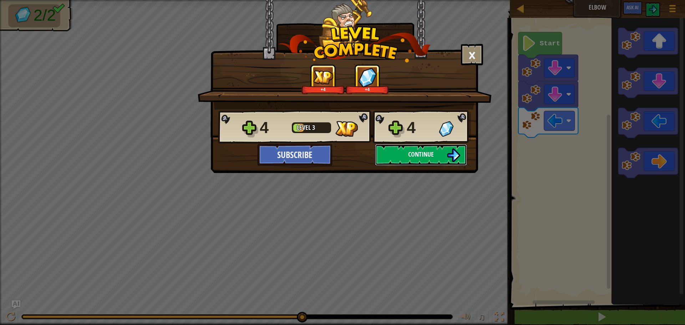
click at [448, 156] on img at bounding box center [453, 155] width 14 height 14
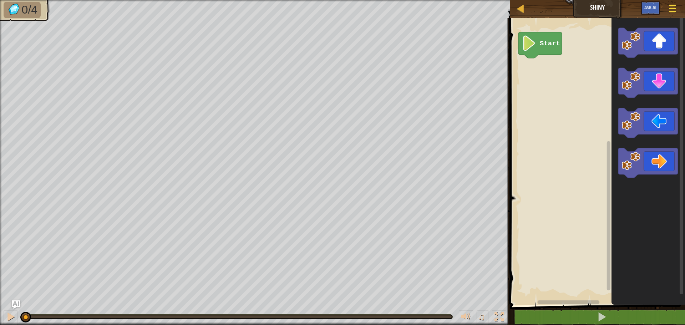
click at [675, 8] on span at bounding box center [672, 8] width 7 height 1
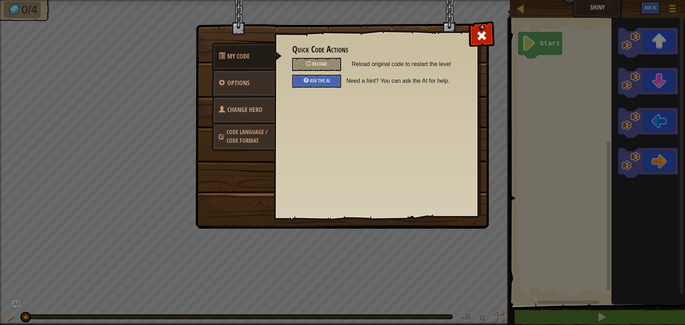
click at [248, 105] on link "Change Hero" at bounding box center [242, 110] width 63 height 28
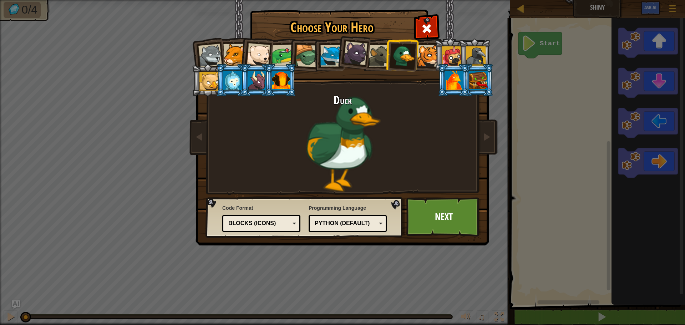
click at [310, 60] on div at bounding box center [306, 56] width 23 height 23
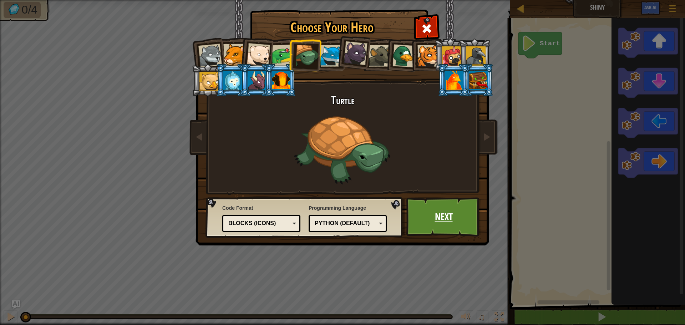
click at [443, 223] on link "Next" at bounding box center [443, 216] width 75 height 39
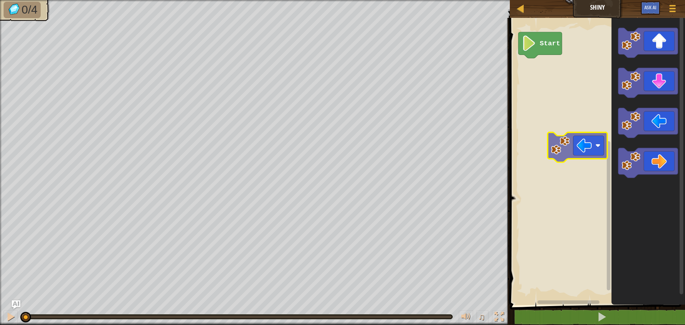
click at [574, 139] on div "Start" at bounding box center [595, 159] width 177 height 291
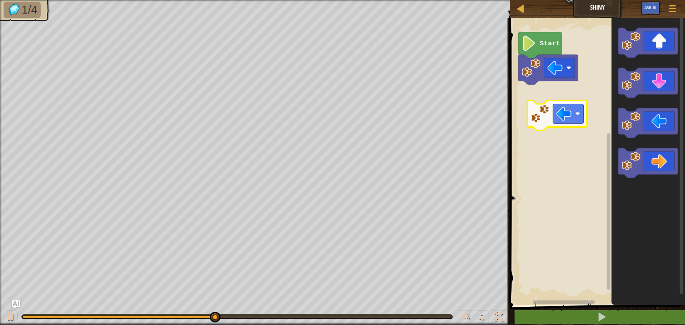
click at [519, 120] on div "Start" at bounding box center [595, 159] width 177 height 291
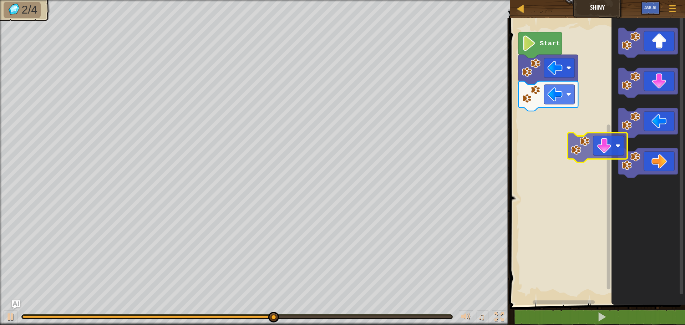
click at [566, 167] on div "Start" at bounding box center [595, 159] width 177 height 291
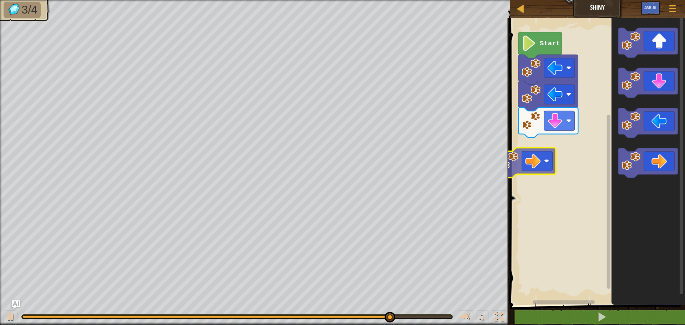
click at [534, 154] on div "Start" at bounding box center [595, 159] width 177 height 291
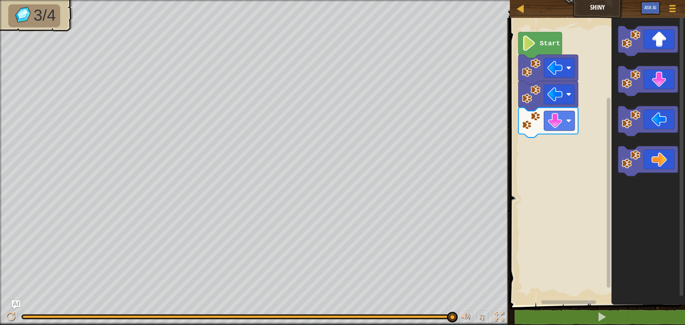
click at [563, 154] on div "Start" at bounding box center [595, 159] width 177 height 291
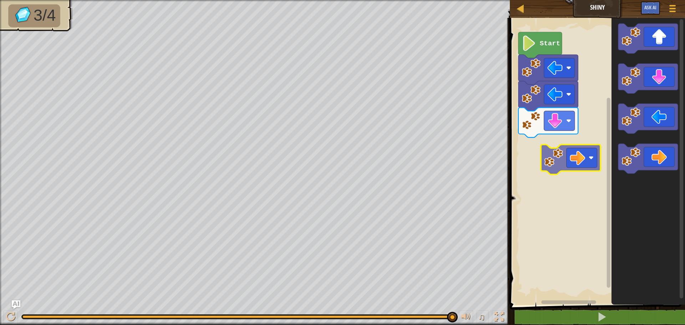
click at [548, 162] on div "Start" at bounding box center [595, 159] width 177 height 291
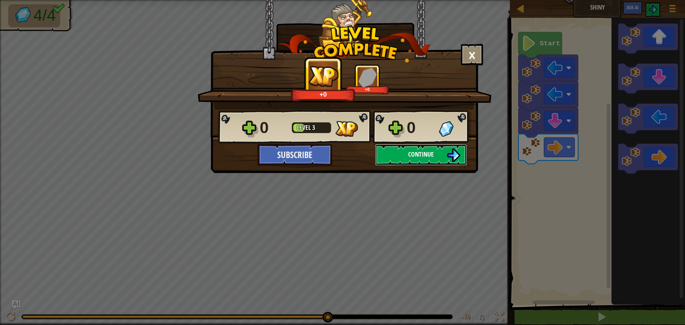
drag, startPoint x: 444, startPoint y: 152, endPoint x: 443, endPoint y: 149, distance: 3.7
click at [443, 149] on button "Continue" at bounding box center [421, 154] width 92 height 21
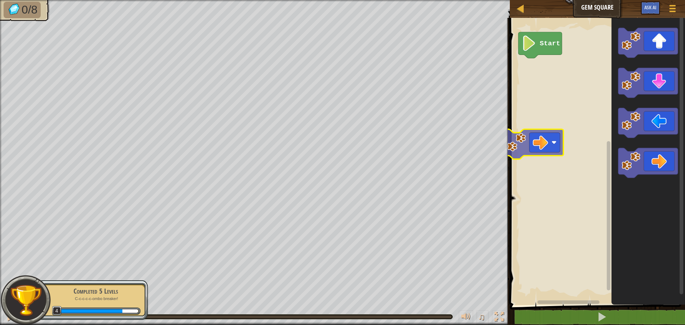
click at [514, 143] on div "Start" at bounding box center [595, 159] width 177 height 291
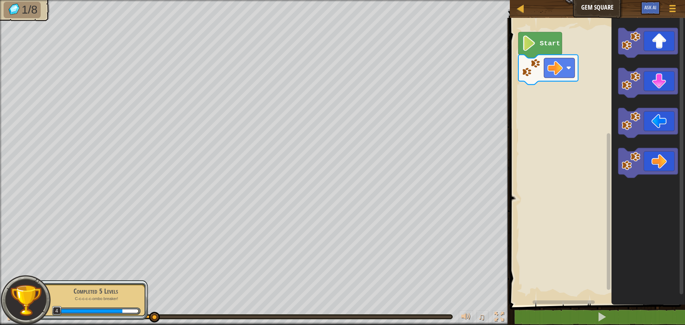
click at [612, 120] on icon "Blockly Workspace" at bounding box center [647, 159] width 73 height 291
click at [577, 120] on div "Start" at bounding box center [595, 159] width 177 height 291
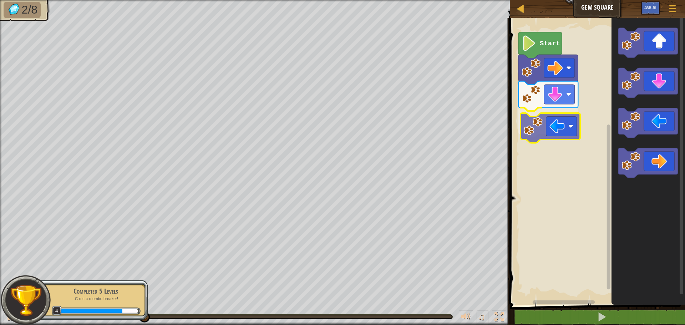
click at [542, 127] on div "Start" at bounding box center [595, 159] width 177 height 291
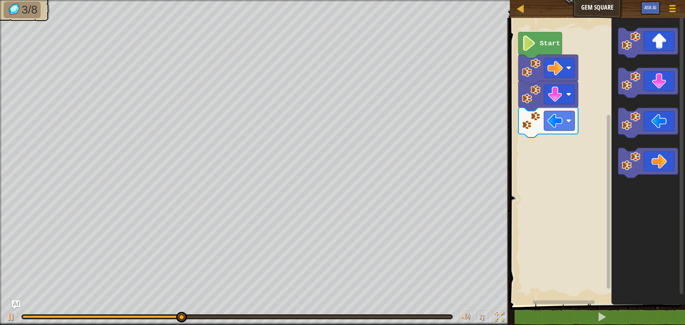
click at [559, 147] on div "Start" at bounding box center [595, 159] width 177 height 291
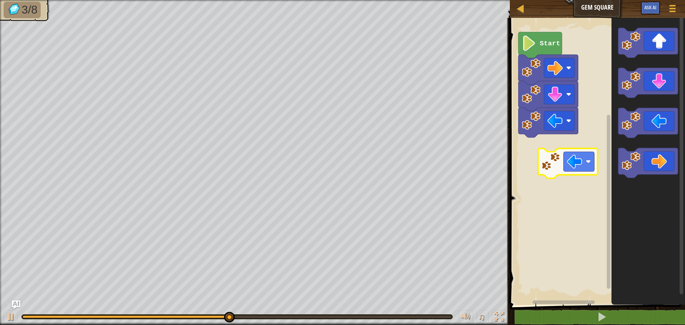
click at [563, 167] on div "Start" at bounding box center [595, 159] width 177 height 291
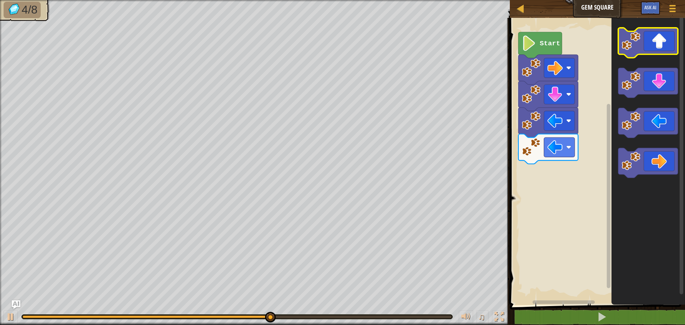
click at [634, 31] on icon "Blockly Workspace" at bounding box center [647, 159] width 73 height 291
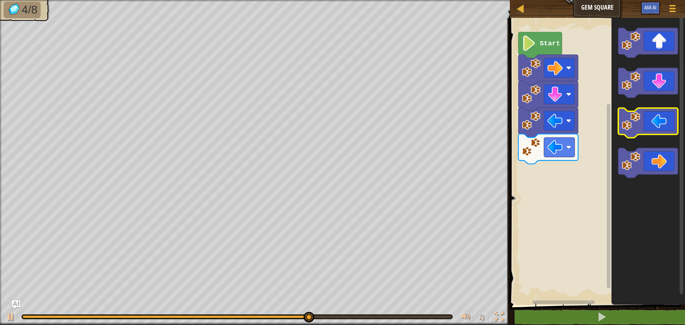
click at [635, 93] on g "Blockly Workspace" at bounding box center [648, 103] width 60 height 150
click at [618, 106] on icon "Blockly Workspace" at bounding box center [647, 159] width 73 height 291
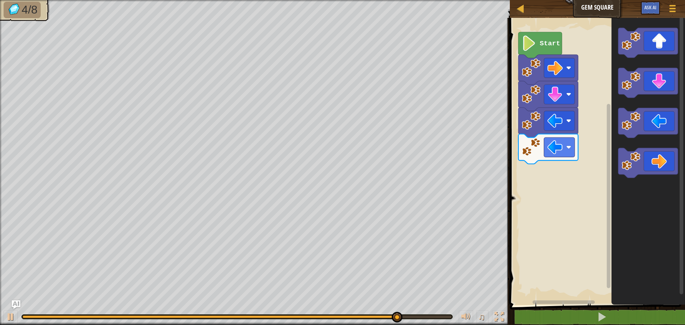
click at [612, 68] on icon "Blockly Workspace" at bounding box center [647, 159] width 73 height 291
click at [634, 50] on image "Blockly Workspace" at bounding box center [631, 40] width 19 height 19
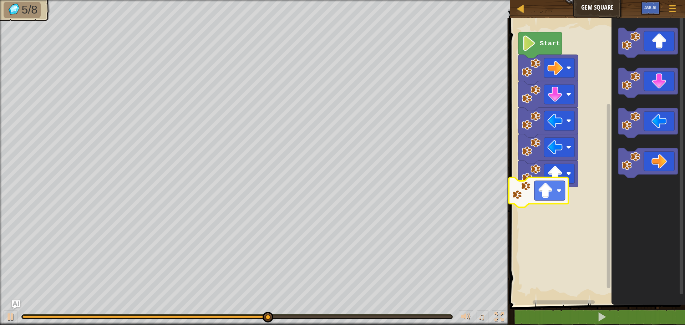
click at [525, 198] on div "Start" at bounding box center [595, 159] width 177 height 291
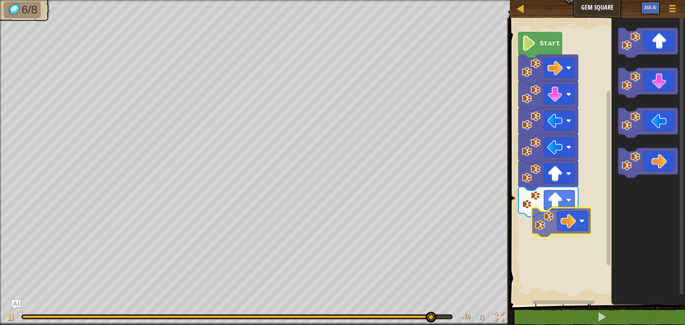
click at [567, 229] on div "Start" at bounding box center [595, 159] width 177 height 291
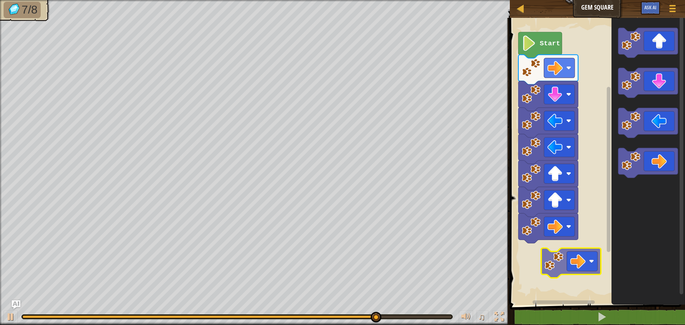
click at [578, 248] on div "Start" at bounding box center [595, 159] width 177 height 291
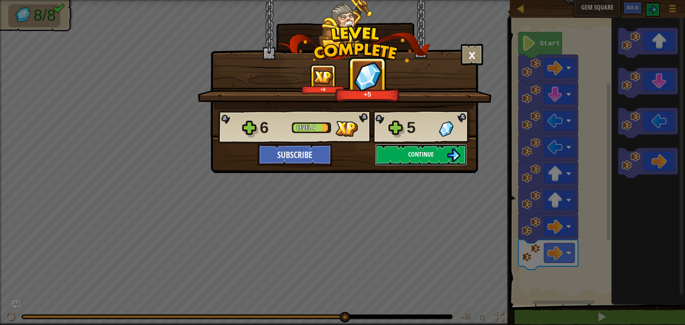
click at [444, 152] on button "Continue" at bounding box center [421, 154] width 92 height 21
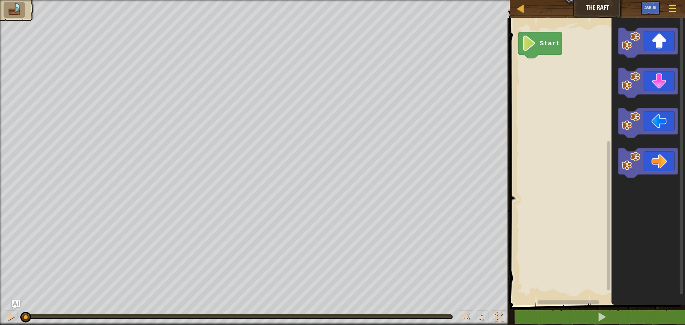
click at [671, 8] on span at bounding box center [672, 8] width 7 height 1
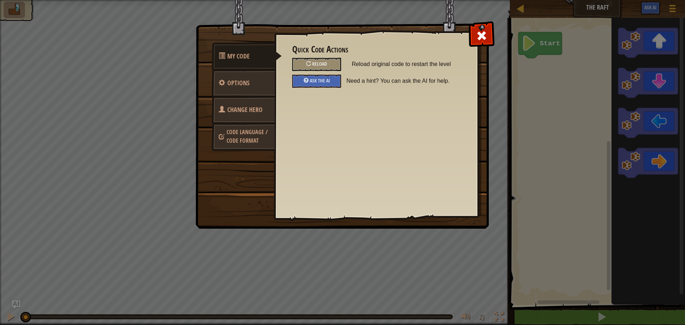
click at [240, 114] on link "Change Hero" at bounding box center [242, 110] width 63 height 28
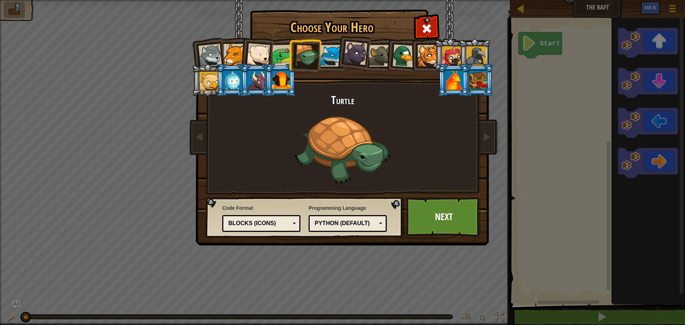
click at [380, 62] on div at bounding box center [380, 56] width 22 height 22
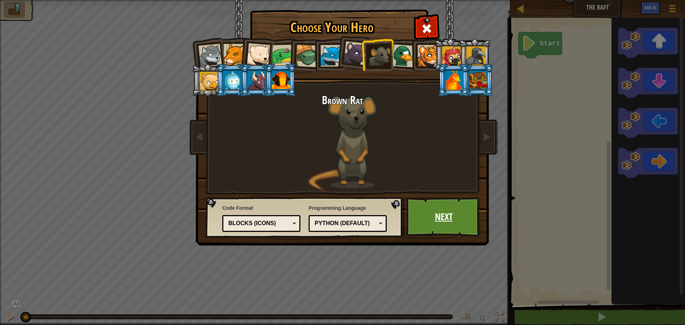
click at [451, 216] on link "Next" at bounding box center [443, 216] width 75 height 39
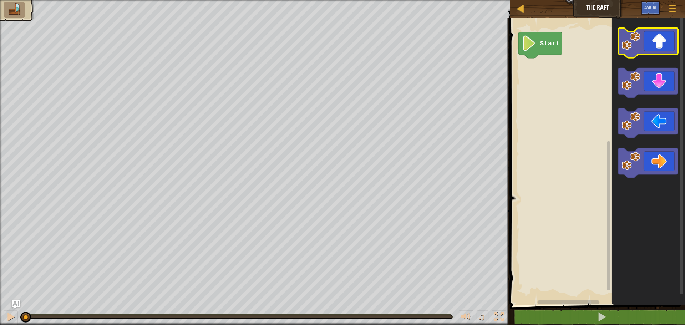
click at [658, 36] on icon "Blockly Workspace" at bounding box center [648, 43] width 60 height 30
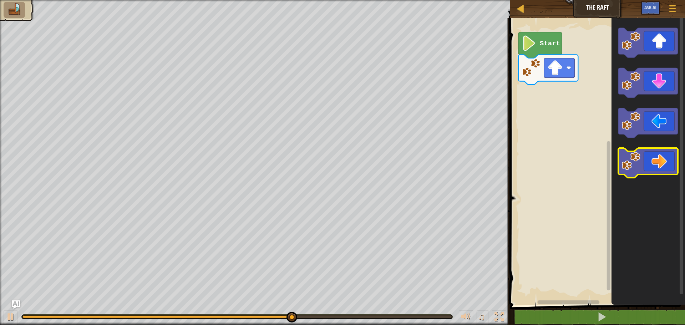
click at [651, 158] on icon "Blockly Workspace" at bounding box center [648, 163] width 60 height 30
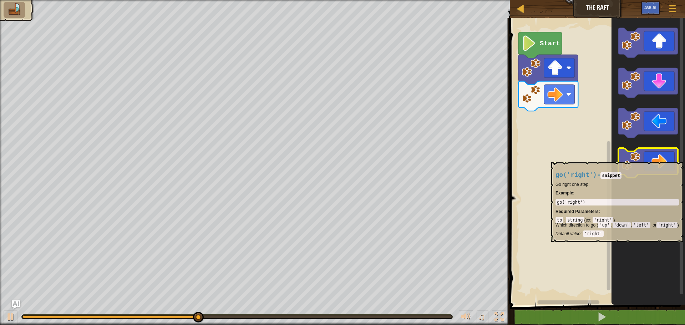
click at [650, 159] on icon "Blockly Workspace" at bounding box center [648, 163] width 60 height 30
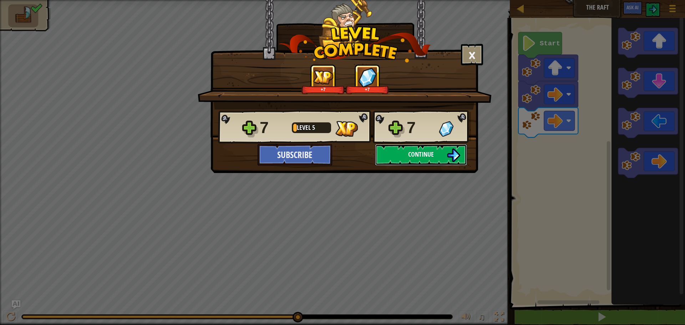
click at [449, 149] on img at bounding box center [453, 155] width 14 height 14
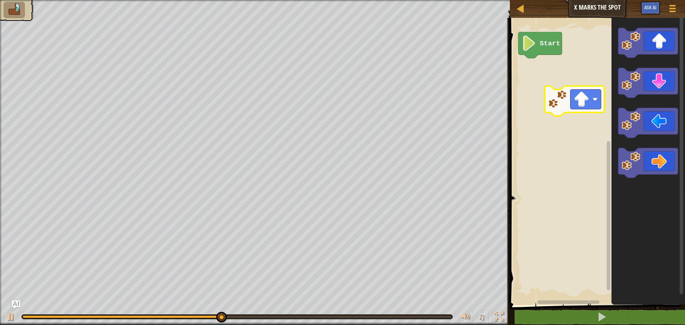
click at [582, 110] on div "Start" at bounding box center [595, 159] width 177 height 291
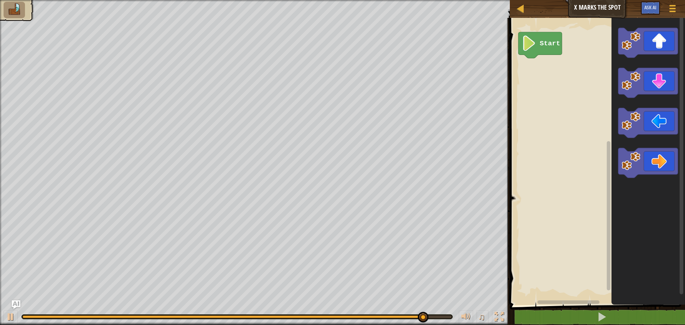
click at [679, 51] on g "Blockly Workspace" at bounding box center [681, 159] width 5 height 289
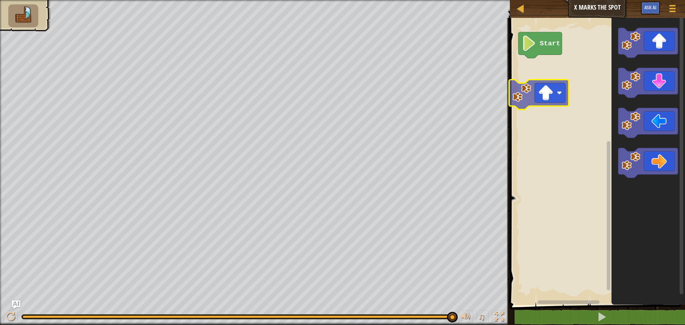
click at [553, 96] on div "Start" at bounding box center [595, 159] width 177 height 291
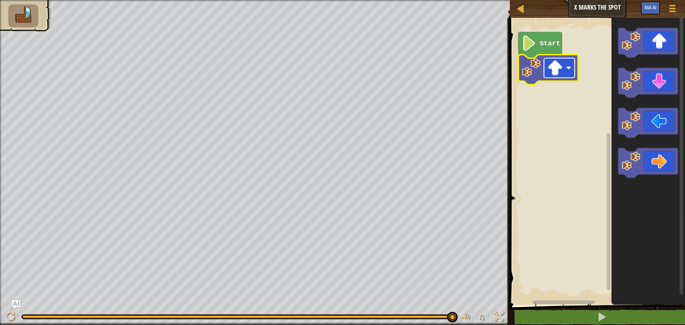
click at [571, 68] on image "Blockly Workspace" at bounding box center [568, 67] width 5 height 5
